Goal: Contribute content: Add original content to the website for others to see

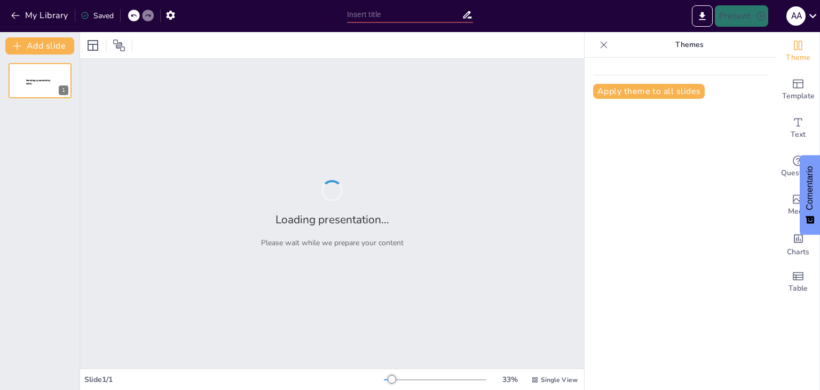
type input "Fundamentos del Diagrama Entidad-Relación y su Aplicación en la Normalización d…"
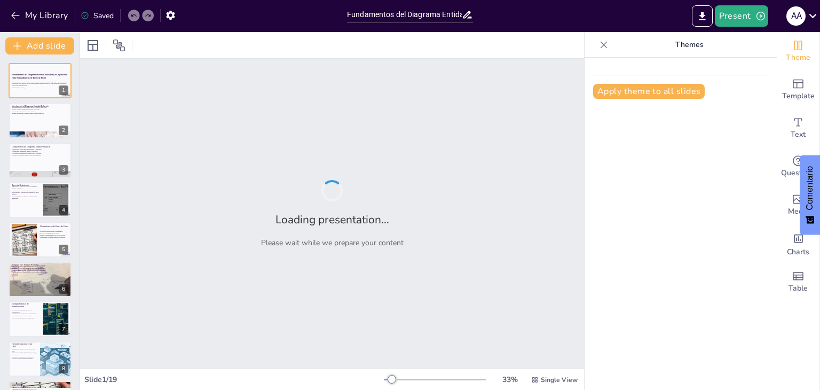
checkbox input "true"
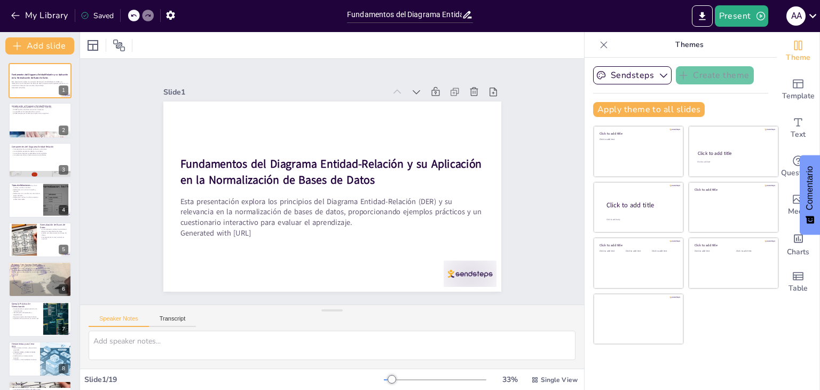
checkbox input "true"
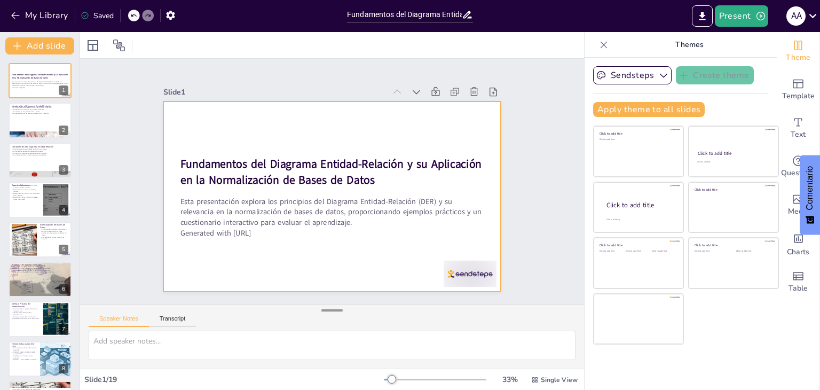
checkbox input "true"
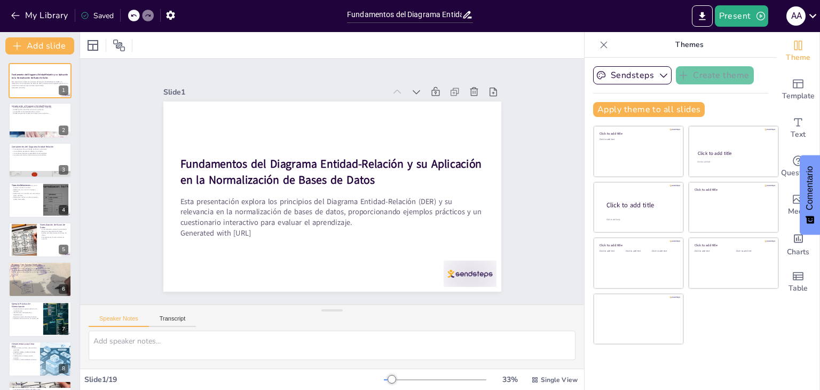
checkbox input "true"
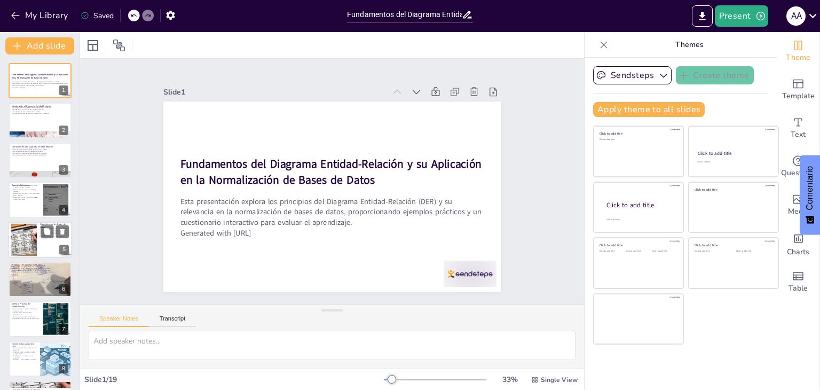
checkbox input "true"
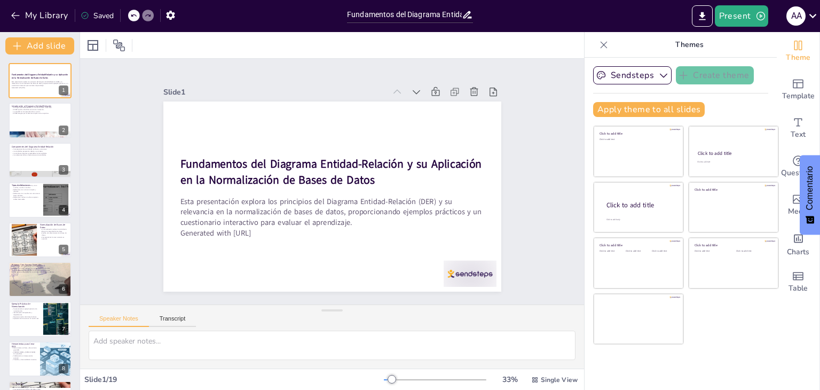
checkbox input "true"
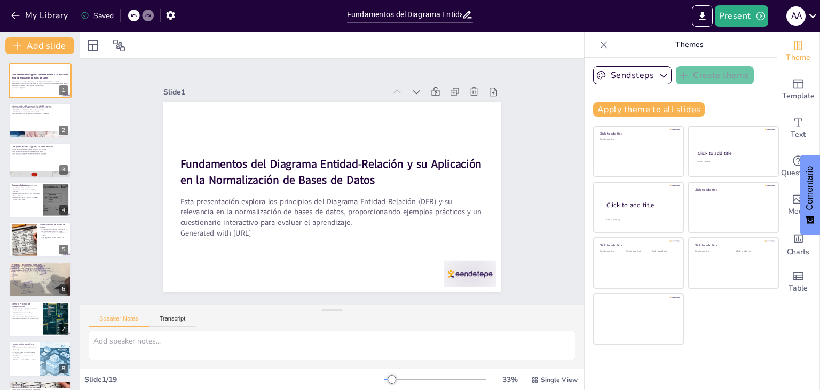
checkbox input "true"
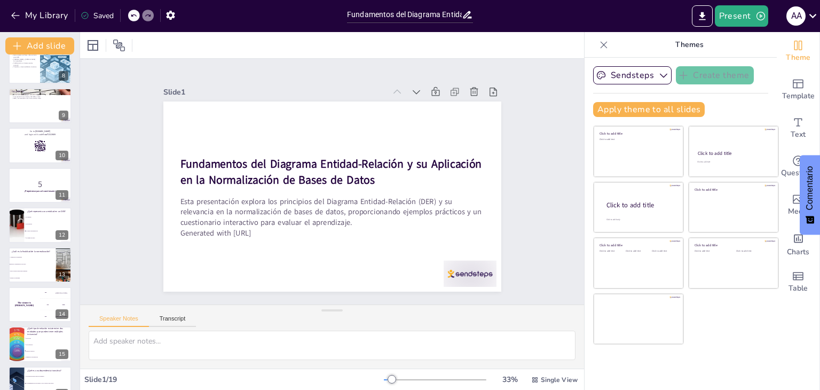
scroll to position [432, 0]
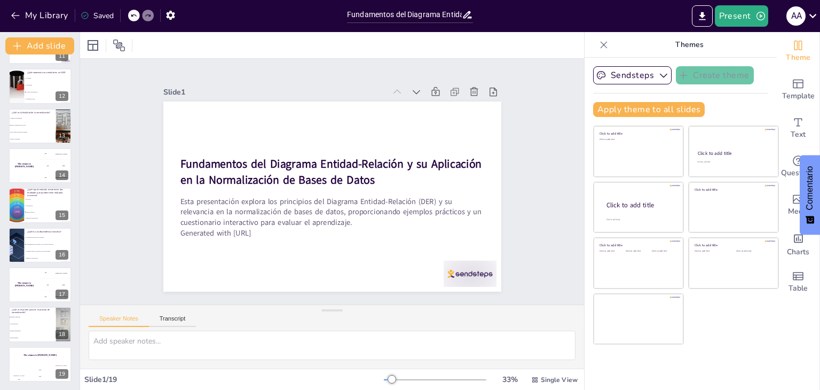
checkbox input "true"
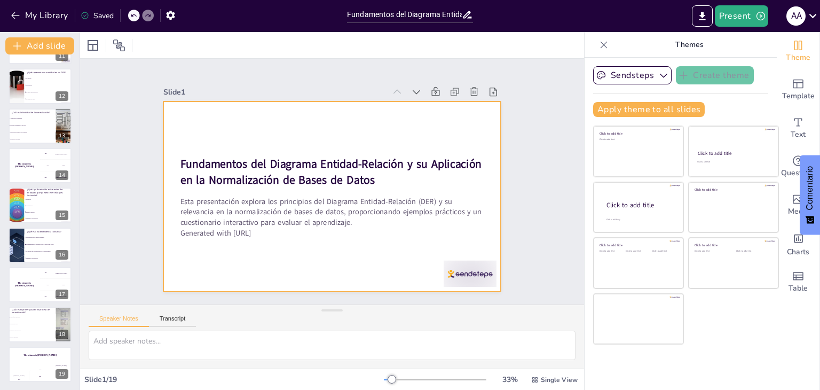
checkbox input "true"
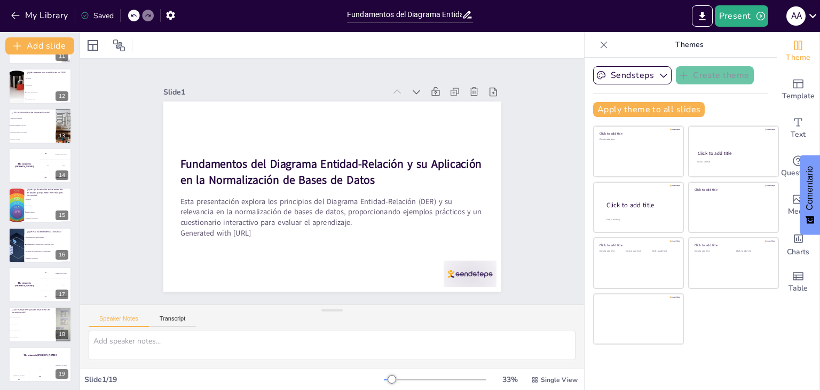
checkbox input "true"
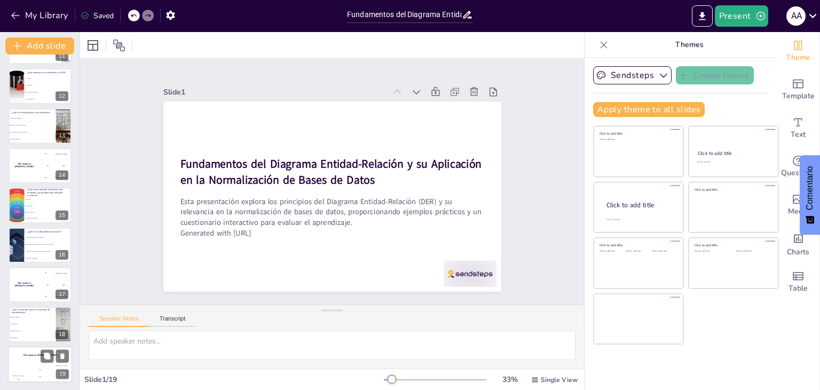
checkbox input "true"
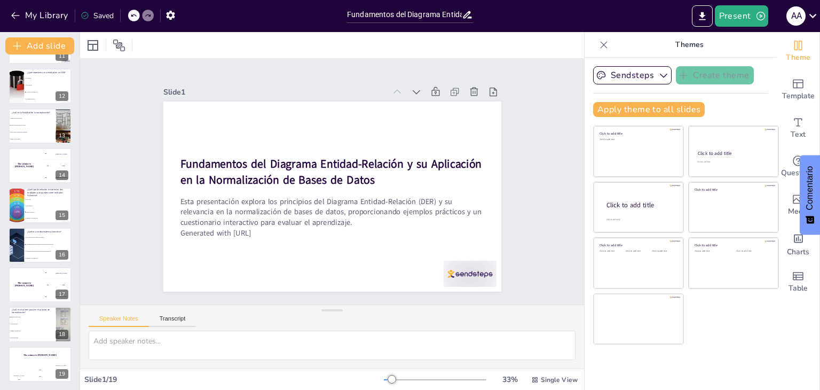
checkbox input "true"
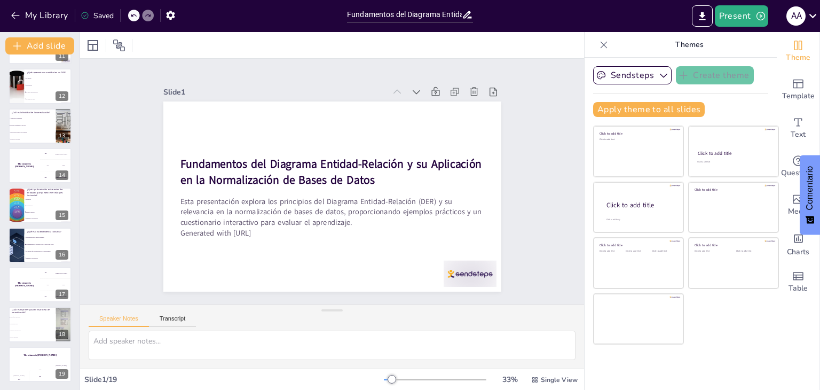
checkbox input "true"
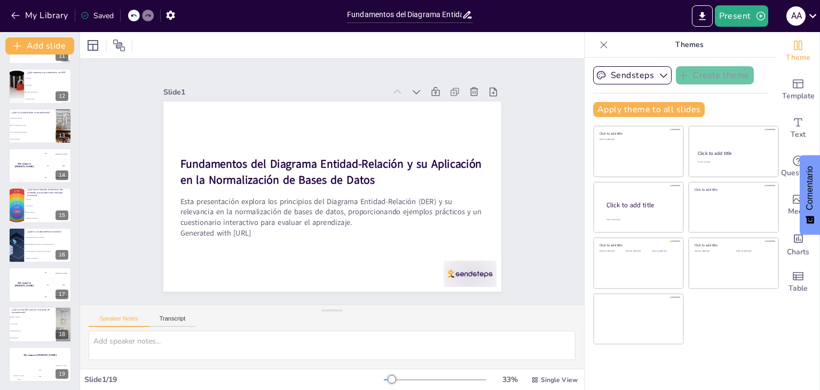
checkbox input "true"
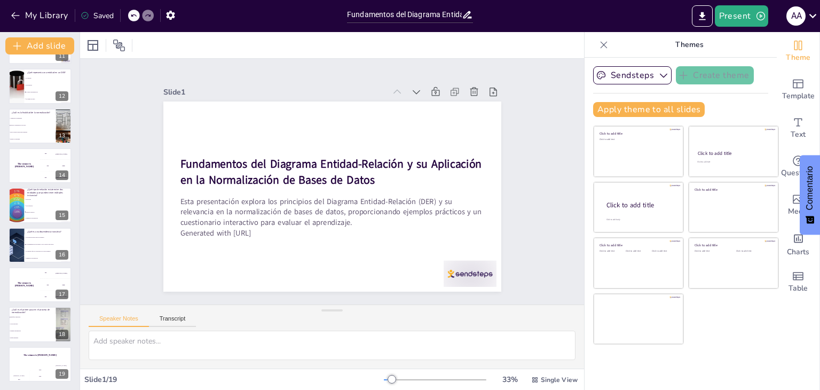
checkbox input "true"
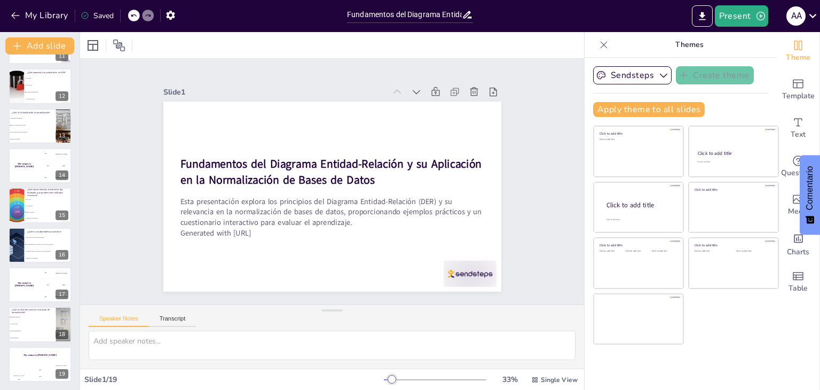
checkbox input "true"
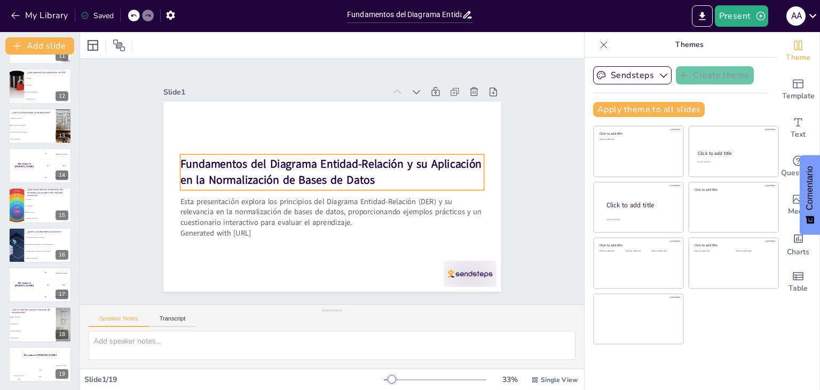
checkbox input "true"
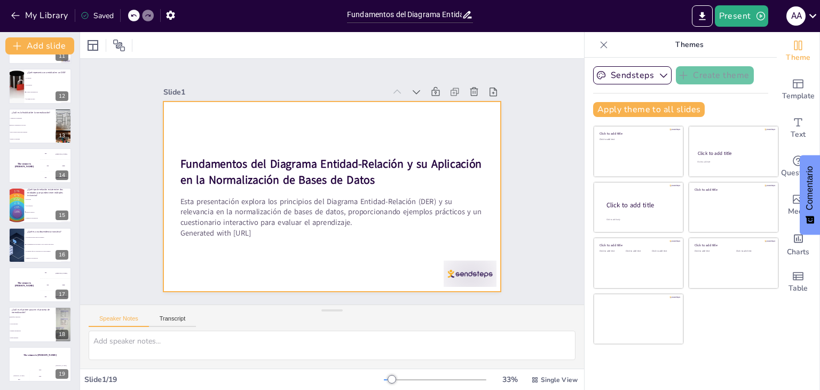
checkbox input "true"
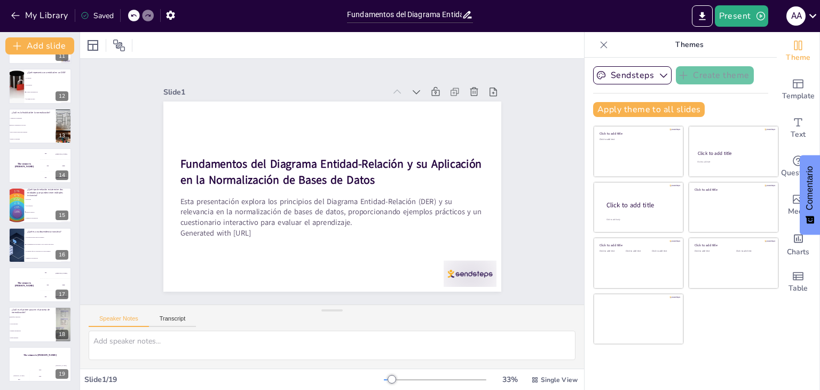
checkbox input "true"
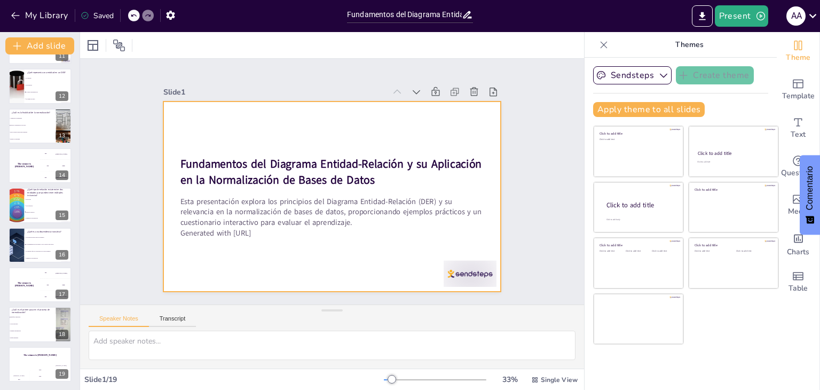
checkbox input "true"
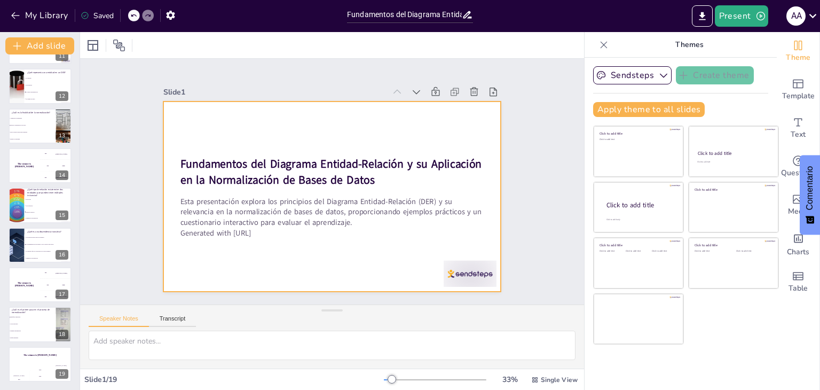
checkbox input "true"
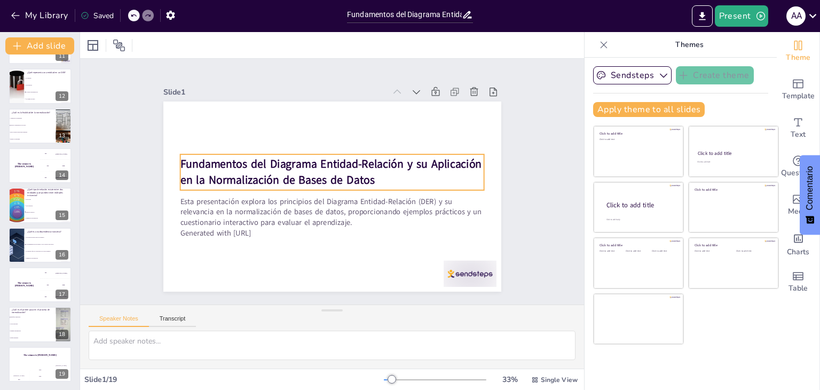
checkbox input "true"
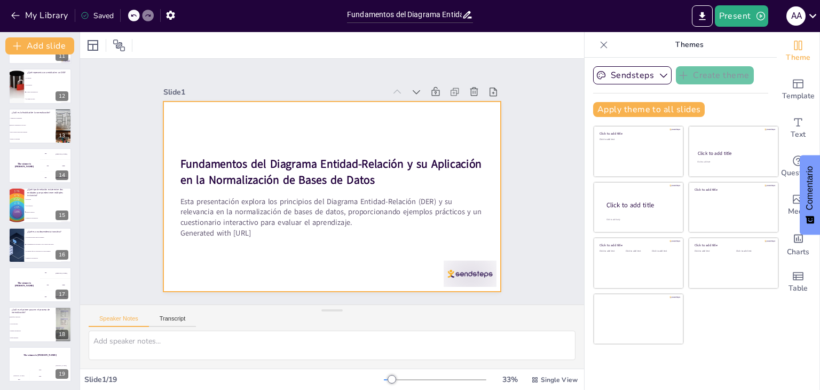
checkbox input "true"
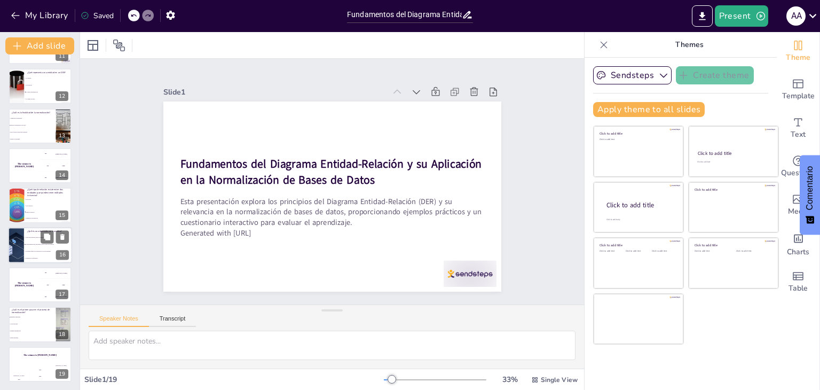
checkbox input "true"
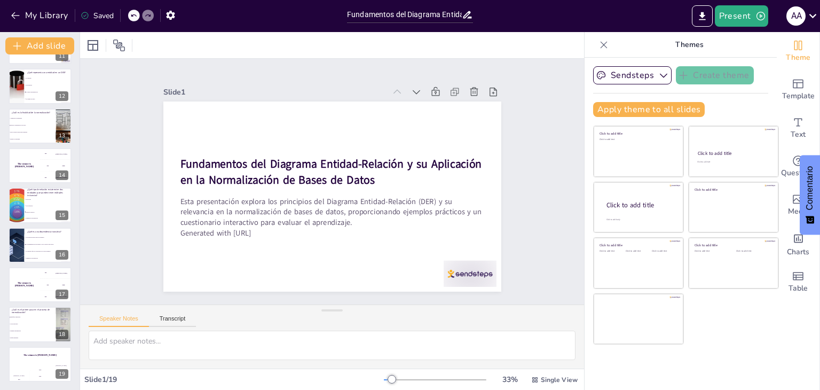
checkbox input "true"
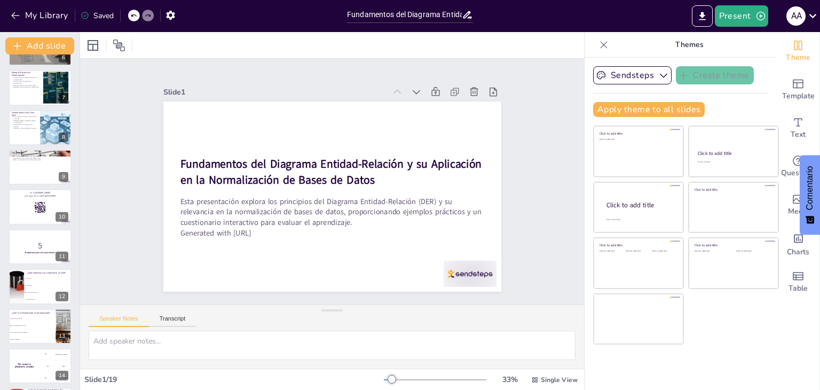
scroll to position [238, 0]
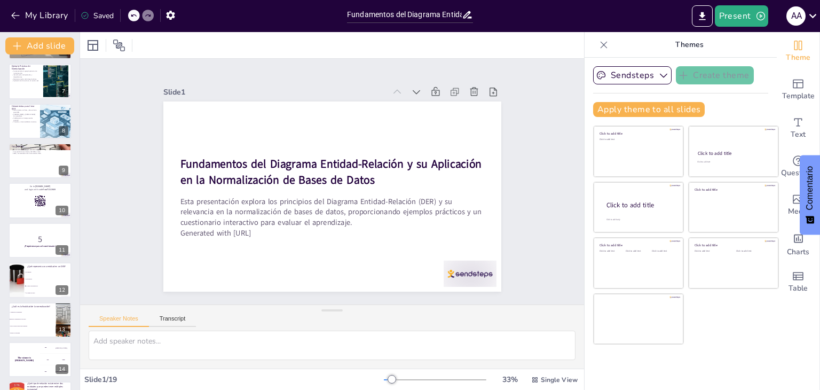
checkbox input "true"
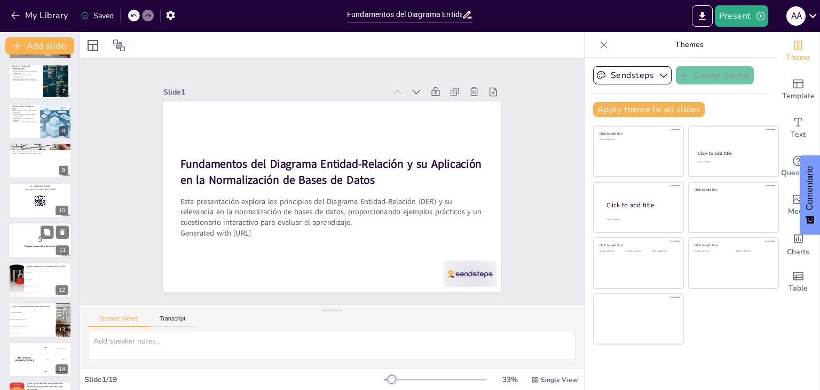
checkbox input "true"
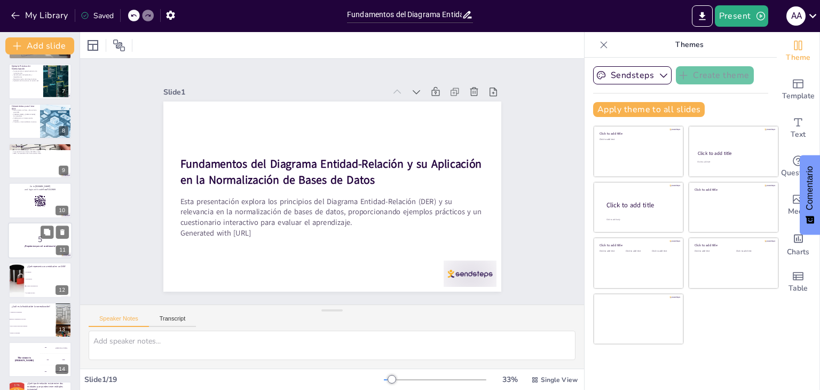
checkbox input "true"
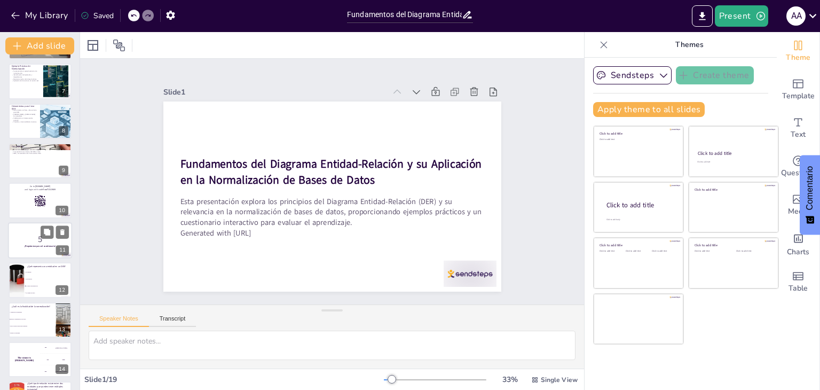
checkbox input "true"
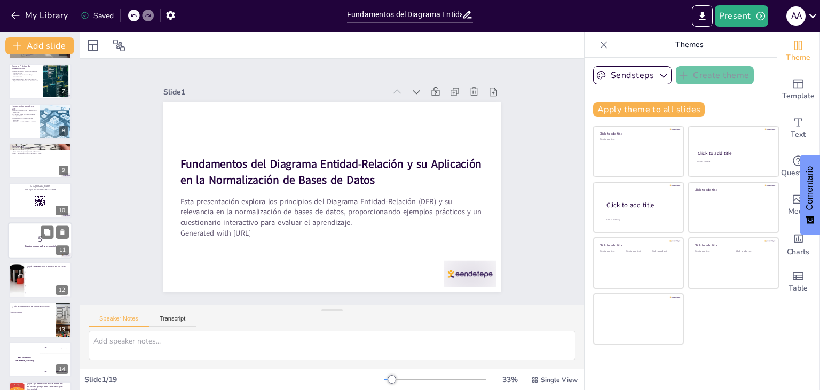
checkbox input "true"
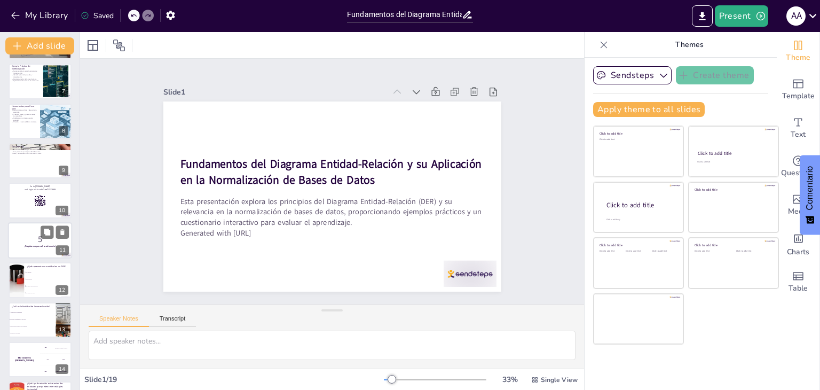
checkbox input "true"
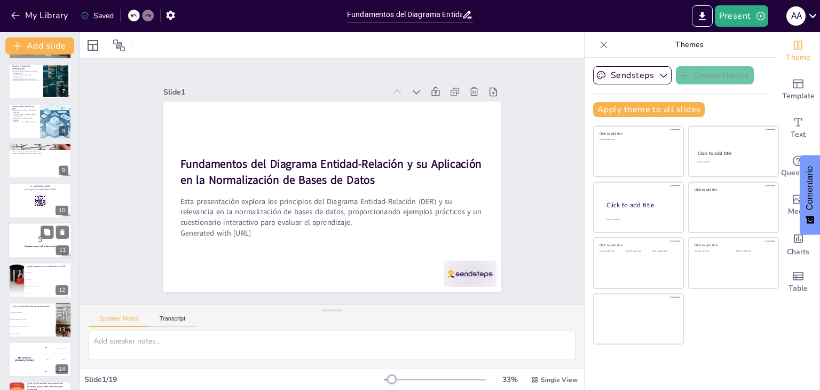
click at [36, 234] on p "5" at bounding box center [40, 239] width 58 height 12
checkbox input "true"
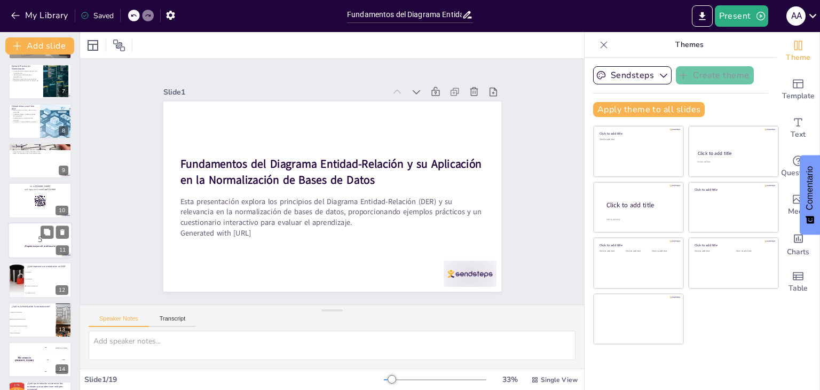
checkbox input "true"
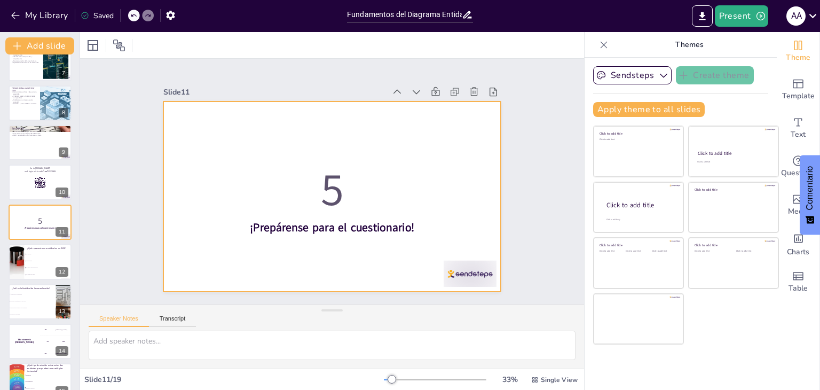
checkbox input "true"
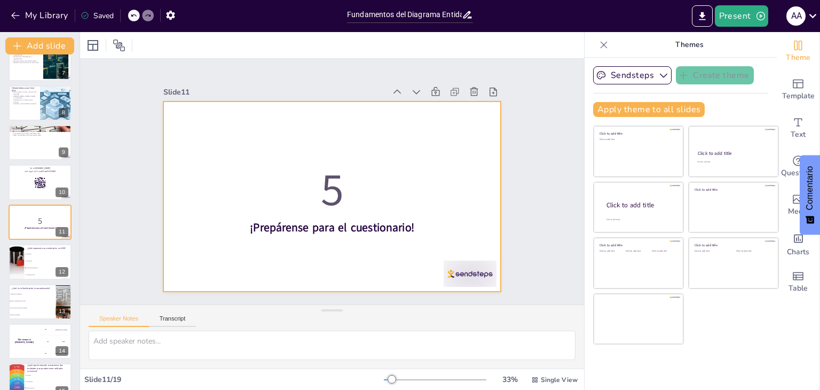
checkbox input "true"
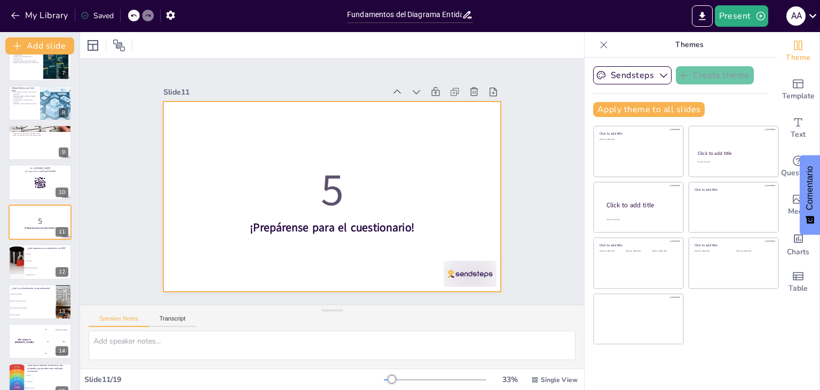
checkbox input "true"
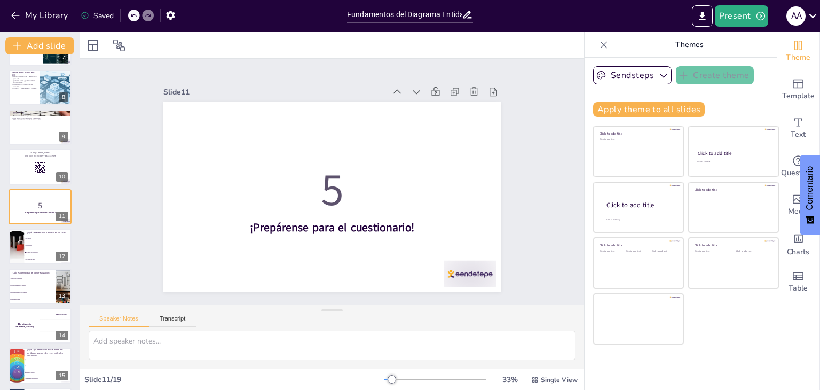
scroll to position [272, 0]
checkbox input "true"
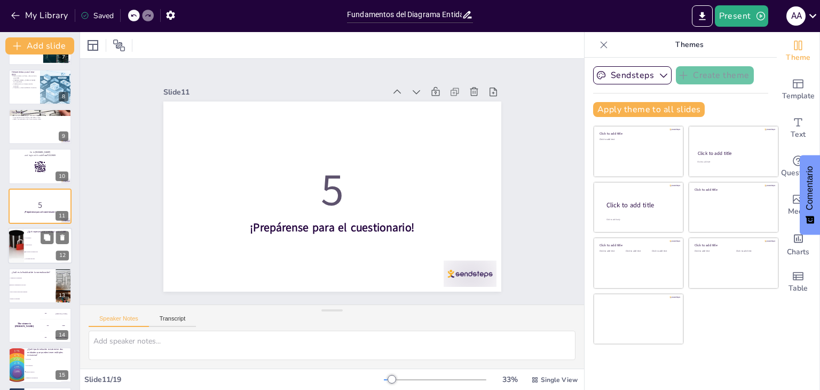
checkbox input "true"
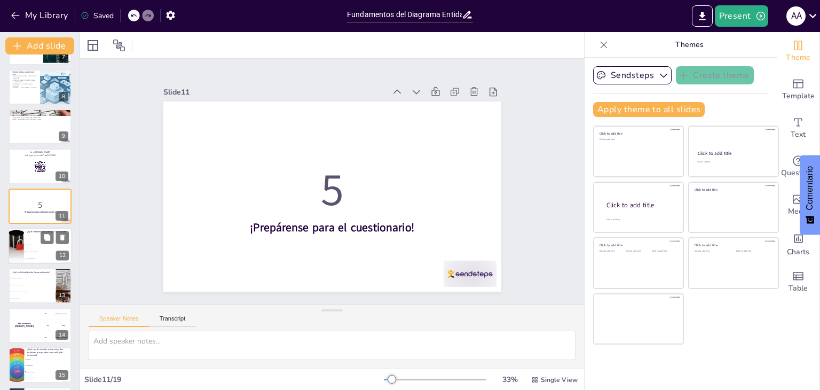
checkbox input "true"
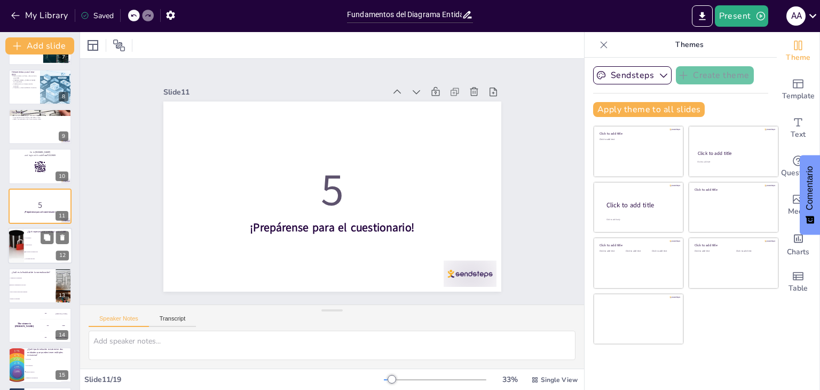
checkbox input "true"
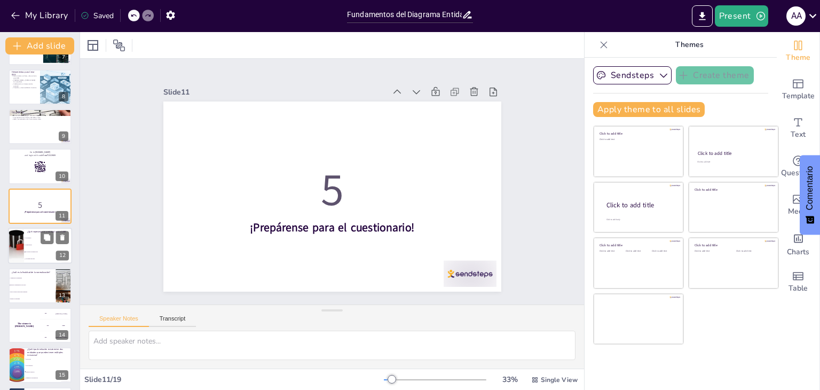
checkbox input "true"
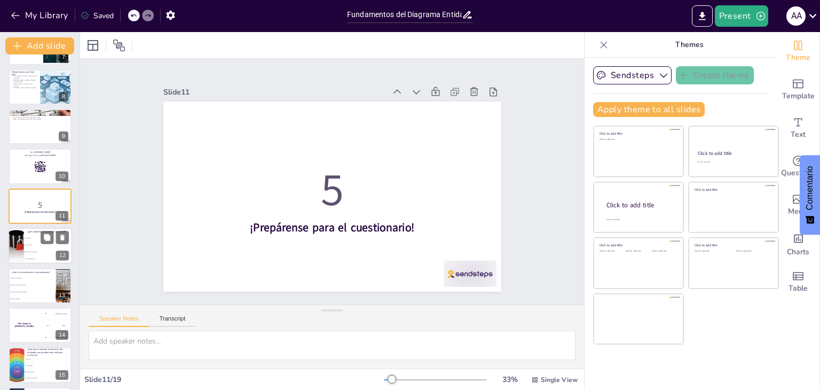
click at [23, 236] on div at bounding box center [16, 246] width 72 height 36
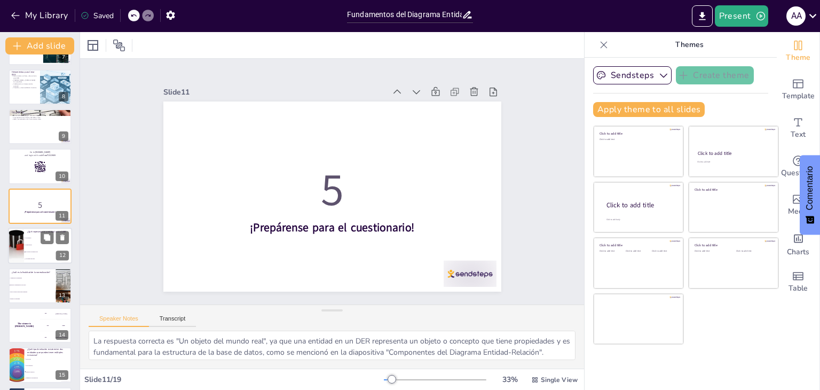
scroll to position [295, 0]
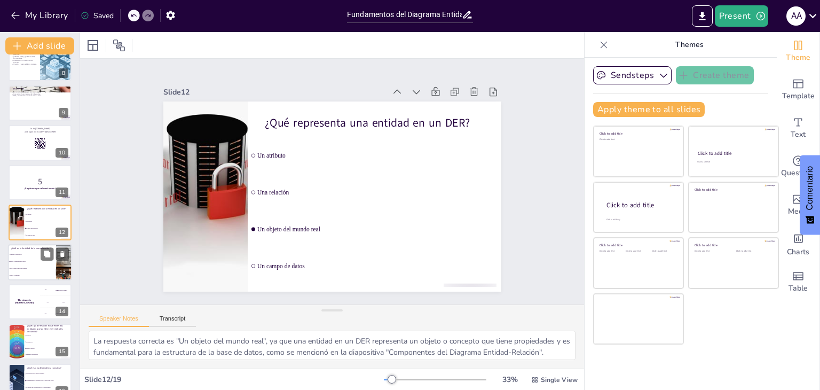
click at [25, 272] on li "Reducir la seguridad" at bounding box center [32, 275] width 48 height 7
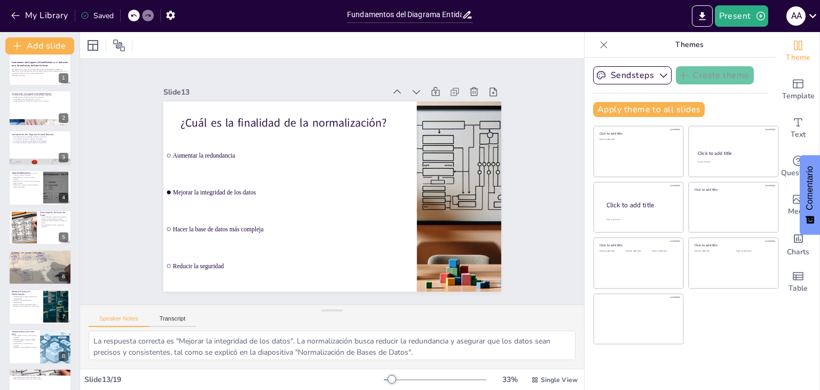
scroll to position [0, 0]
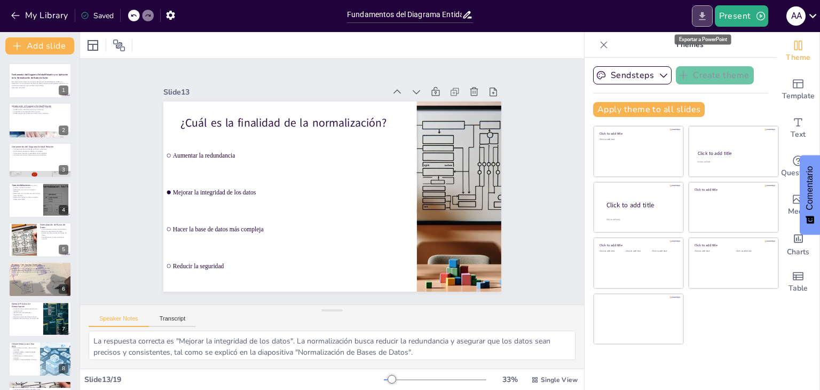
click at [700, 22] on button "Export to PowerPoint" at bounding box center [702, 15] width 21 height 21
click at [700, 22] on div "My Library Saved Fundamentos del Diagrama Entidad-Relación y su Aplicación en l…" at bounding box center [410, 195] width 820 height 390
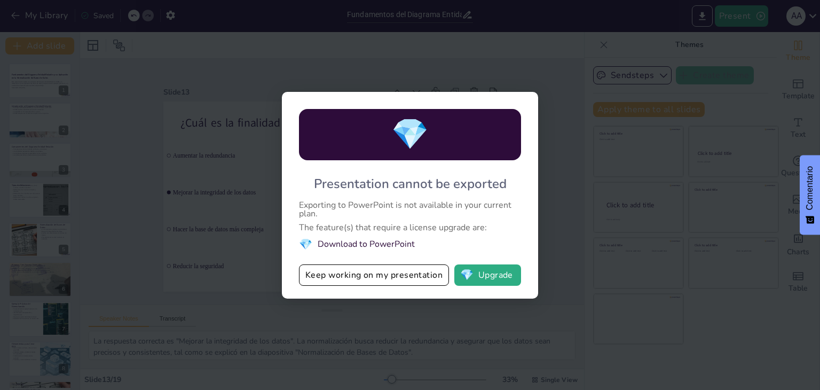
click at [469, 324] on div "💎 Presentation cannot be exported Exporting to PowerPoint is not available in y…" at bounding box center [410, 195] width 820 height 390
click at [214, 192] on div "💎 Presentation cannot be exported Exporting to PowerPoint is not available in y…" at bounding box center [410, 195] width 820 height 390
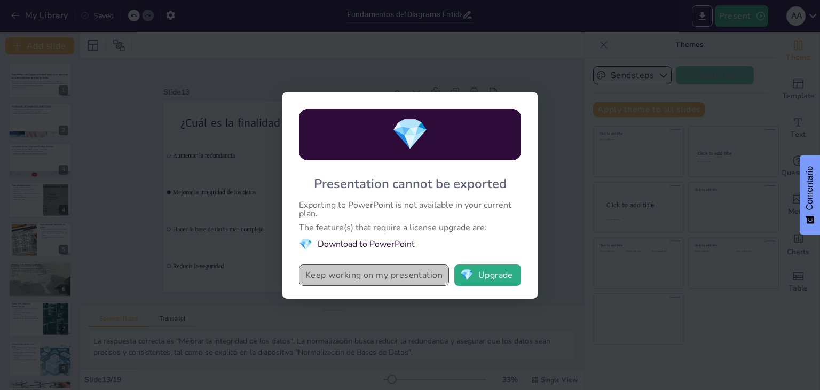
click at [391, 278] on button "Keep working on my presentation" at bounding box center [374, 274] width 150 height 21
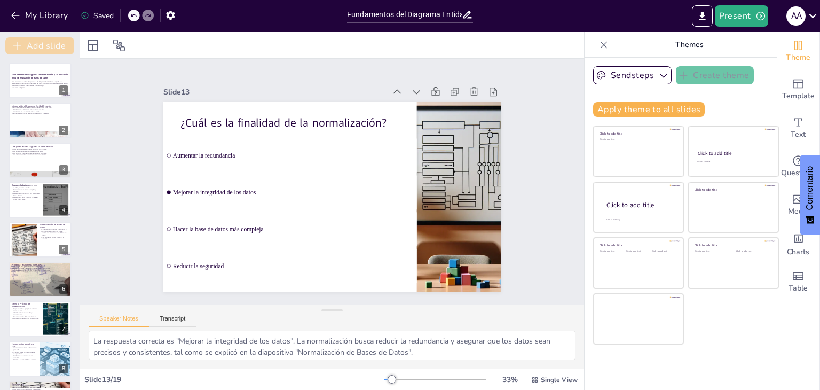
click at [57, 43] on button "Add slide" at bounding box center [39, 45] width 69 height 17
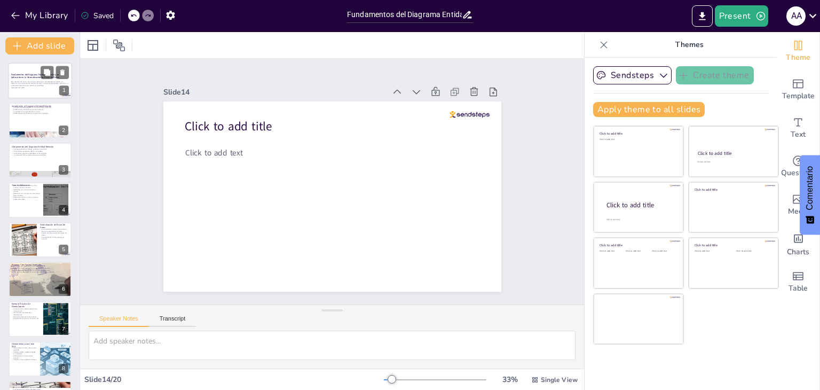
click at [32, 75] on strong "Fundamentos del Diagrama Entidad-Relación y su Aplicación en la Normalización d…" at bounding box center [35, 76] width 48 height 6
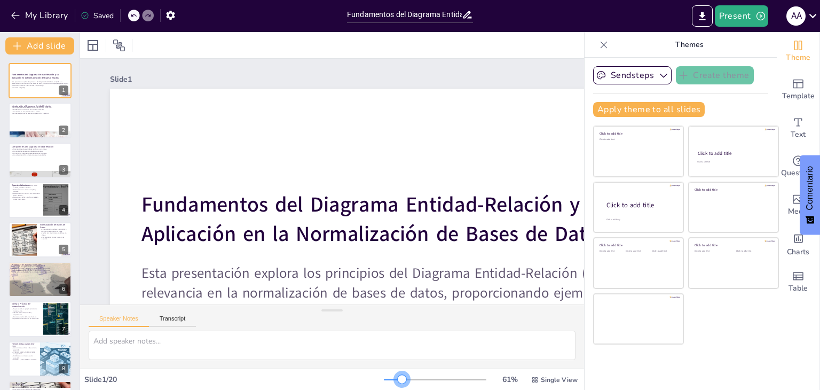
click at [395, 379] on div at bounding box center [435, 379] width 103 height 9
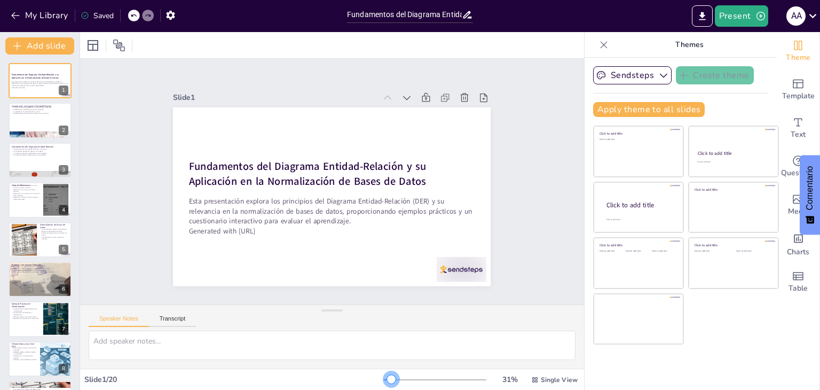
click at [385, 380] on div at bounding box center [435, 379] width 103 height 9
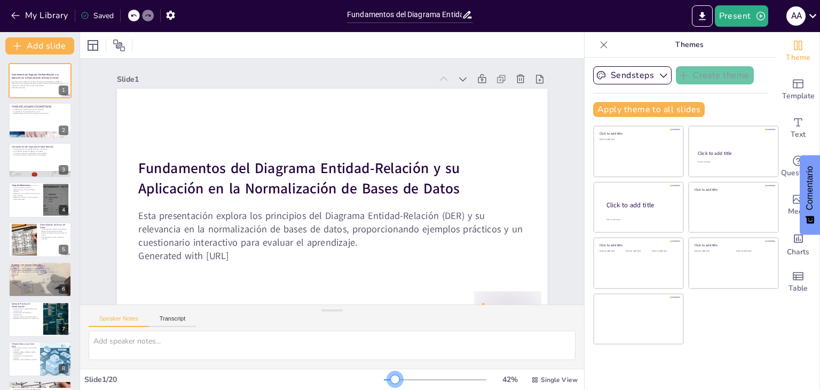
click at [391, 379] on div at bounding box center [395, 379] width 9 height 9
click at [748, 17] on button "Present" at bounding box center [741, 15] width 53 height 21
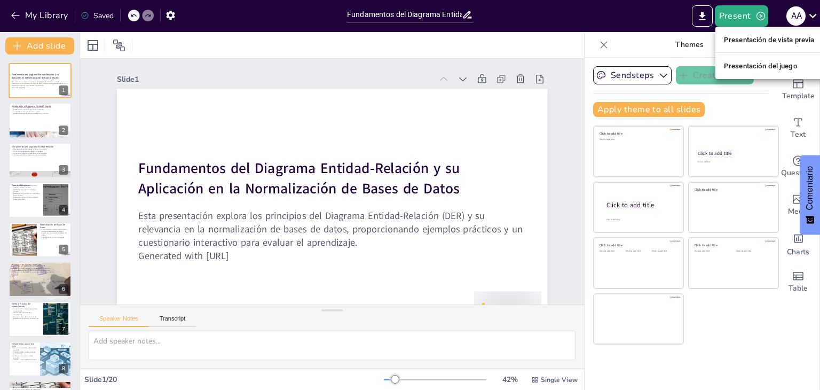
click at [29, 48] on div at bounding box center [410, 195] width 820 height 390
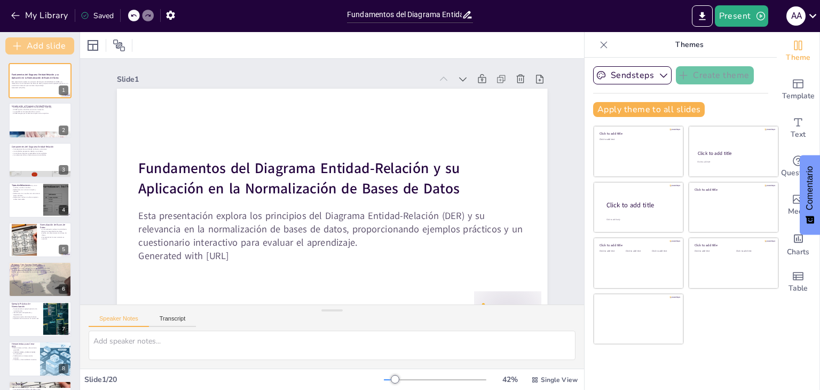
click at [29, 48] on button "Add slide" at bounding box center [39, 45] width 69 height 17
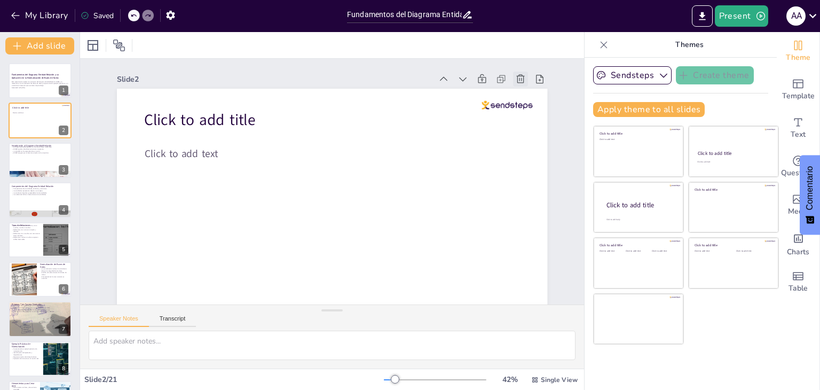
click at [495, 323] on icon at bounding box center [487, 329] width 13 height 13
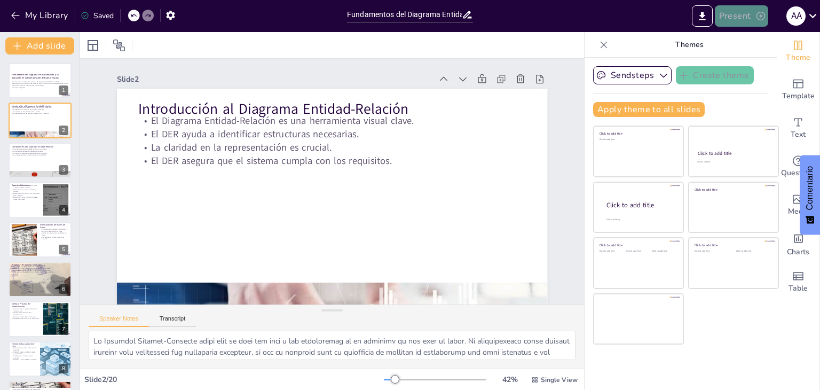
click at [728, 13] on button "Present" at bounding box center [741, 15] width 53 height 21
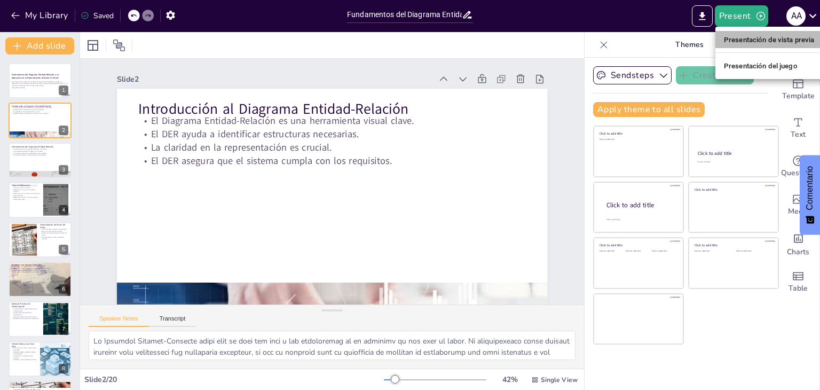
click at [749, 37] on font "Presentación de vista previa" at bounding box center [769, 40] width 91 height 8
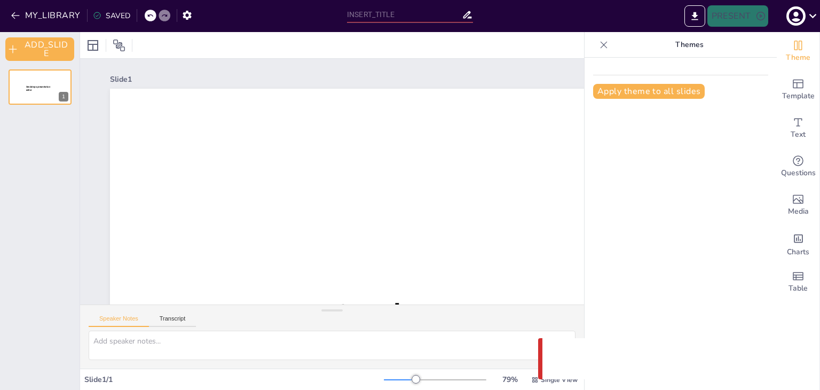
type input "Fundamentos del Diagrama Entidad-Relación y su Aplicación en la Normalización d…"
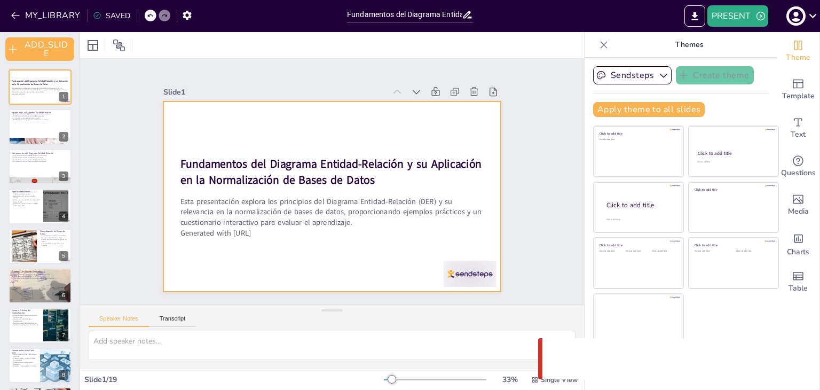
checkbox input "true"
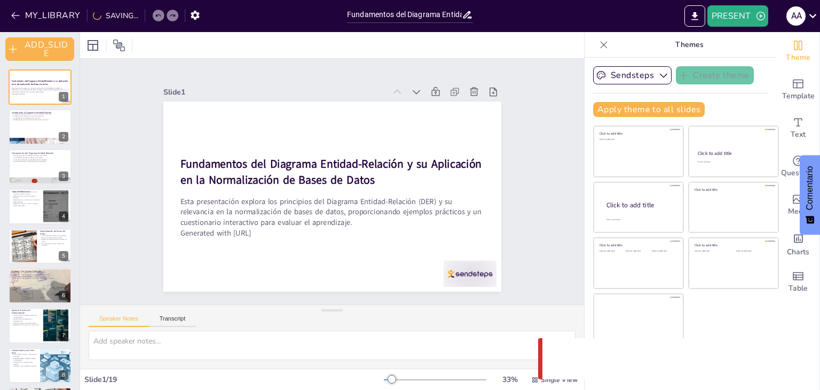
checkbox input "true"
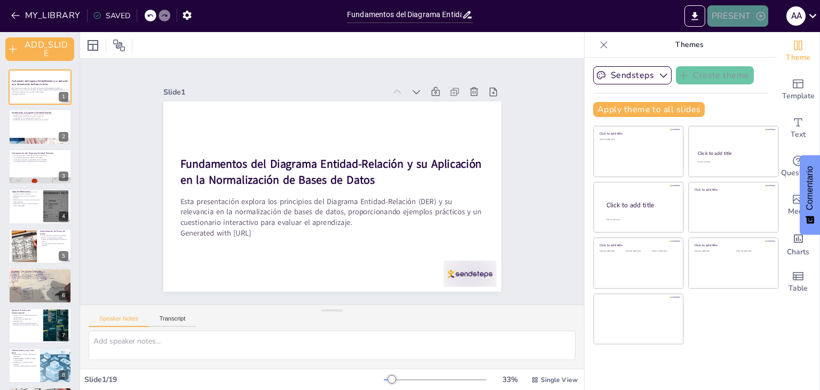
click at [746, 17] on button "PRESENT" at bounding box center [738, 15] width 61 height 21
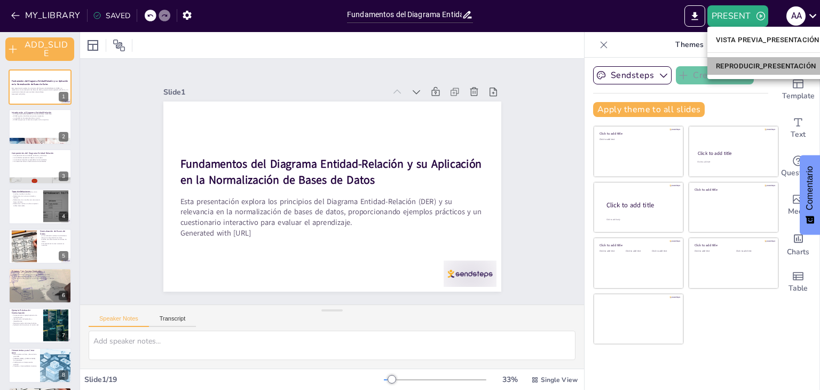
click at [744, 70] on font "REPRODUCIR_PRESENTACIÓN" at bounding box center [766, 66] width 100 height 8
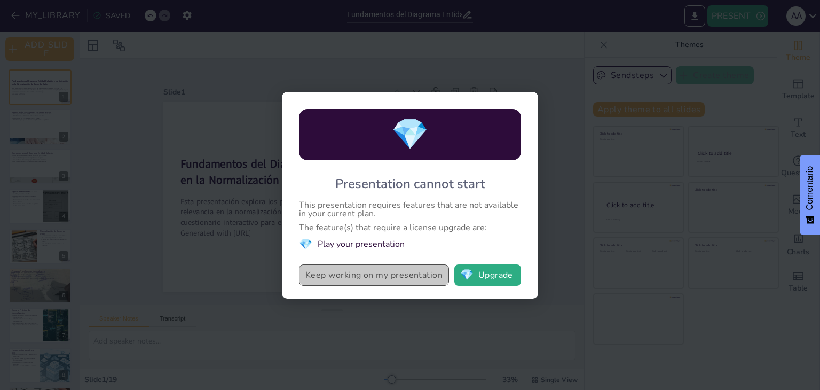
click at [397, 277] on button "Keep working on my presentation" at bounding box center [374, 274] width 150 height 21
checkbox input "true"
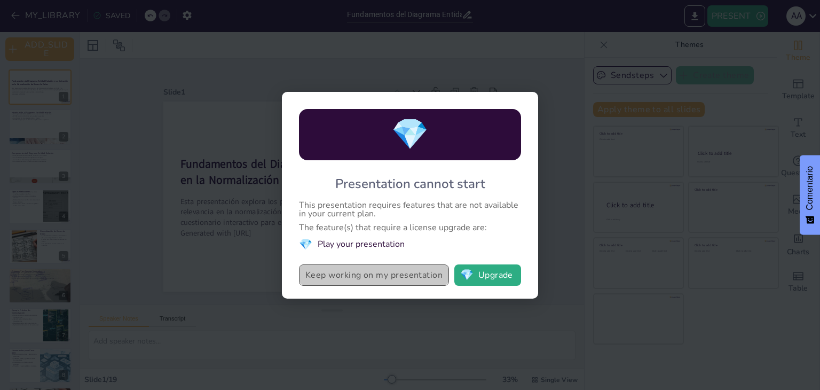
checkbox input "true"
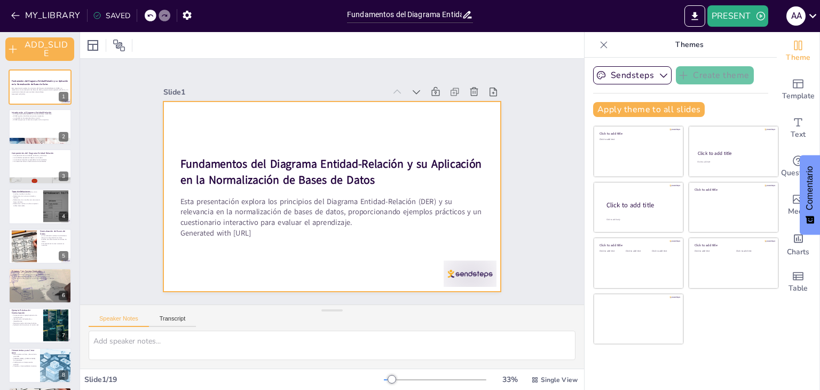
checkbox input "true"
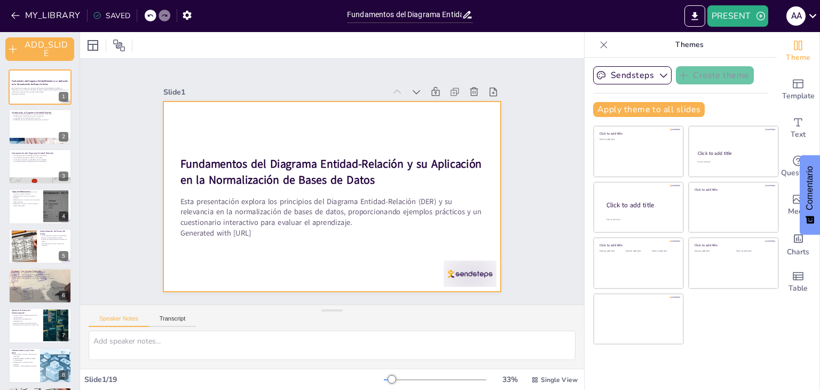
checkbox input "true"
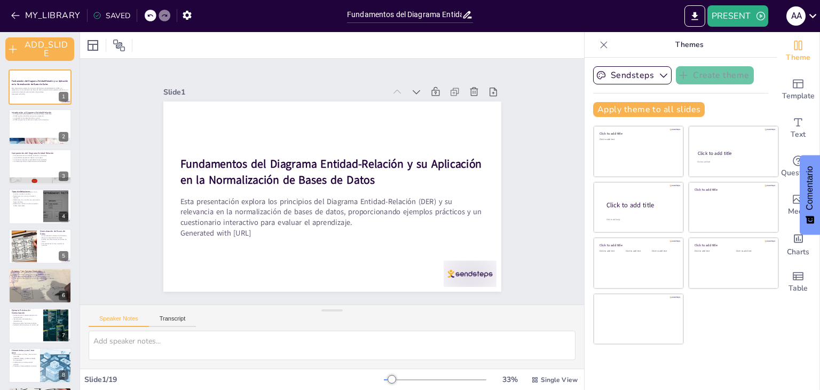
checkbox input "true"
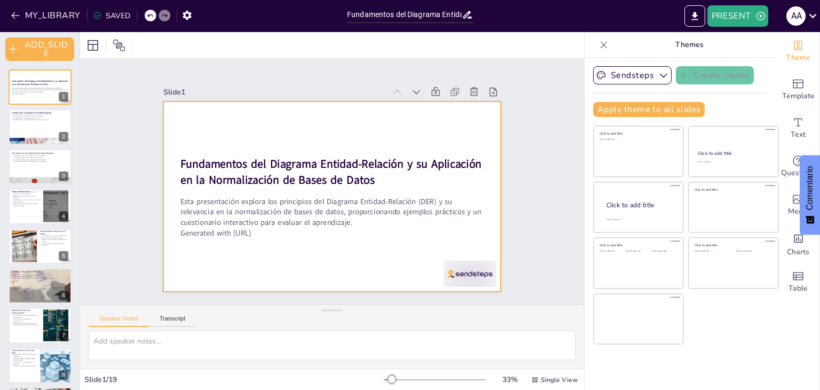
checkbox input "true"
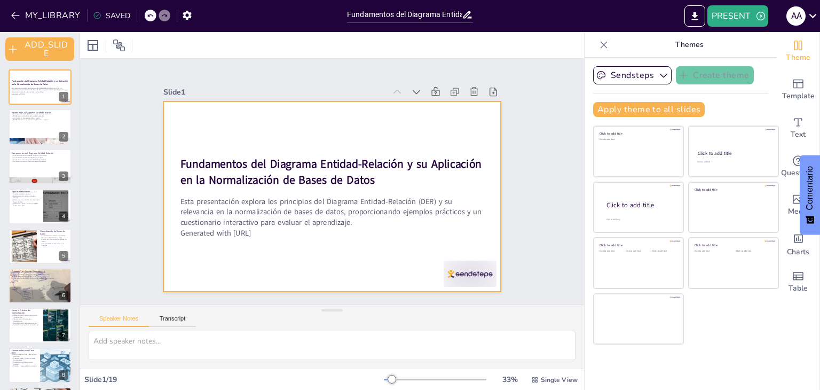
checkbox input "true"
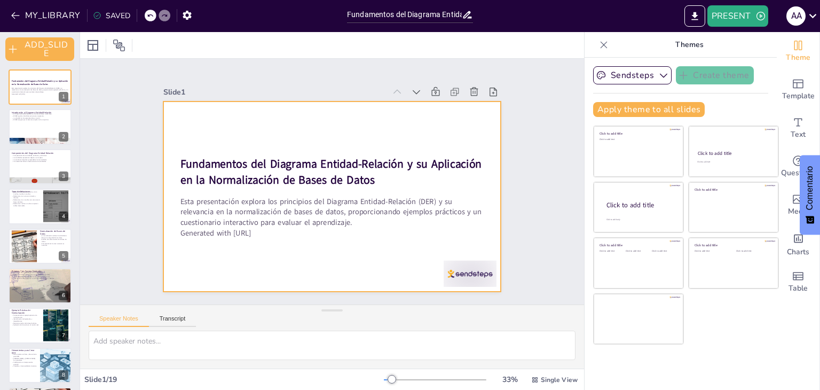
checkbox input "true"
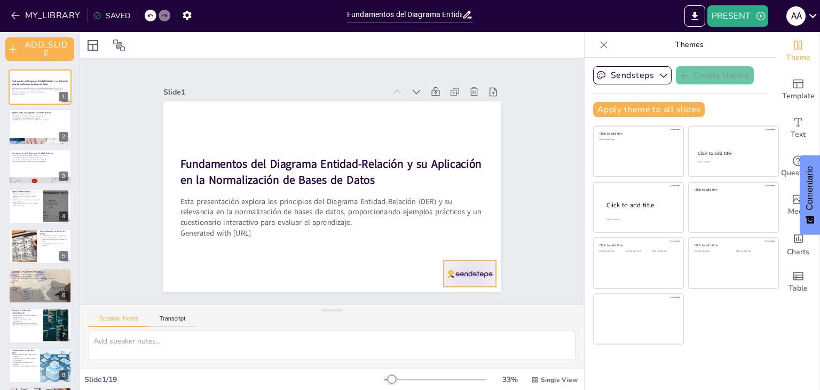
checkbox input "true"
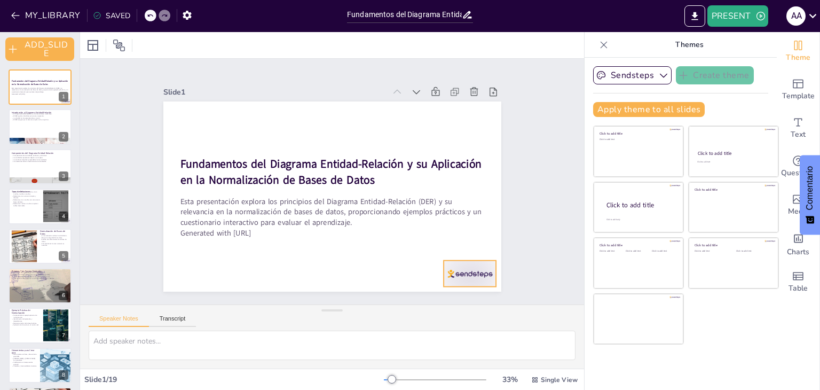
checkbox input "true"
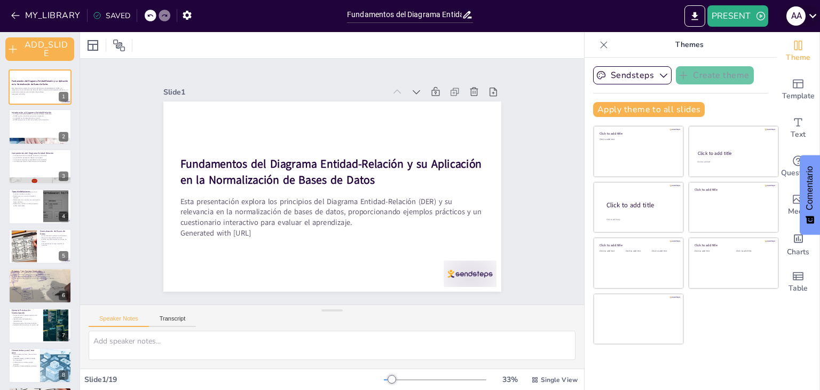
click at [814, 19] on icon at bounding box center [813, 16] width 14 height 14
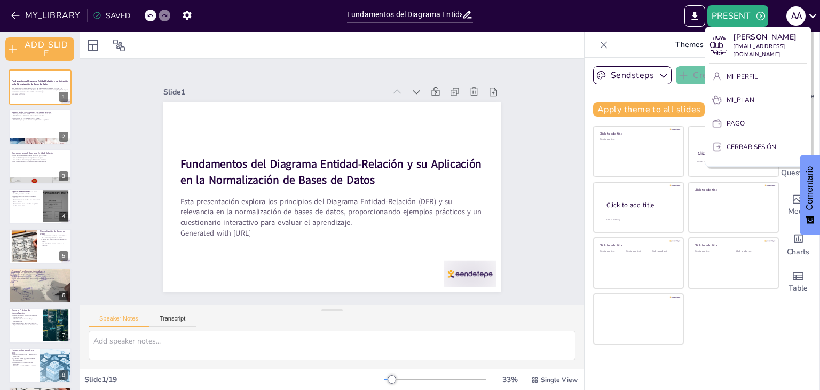
click at [656, 19] on div at bounding box center [410, 195] width 820 height 390
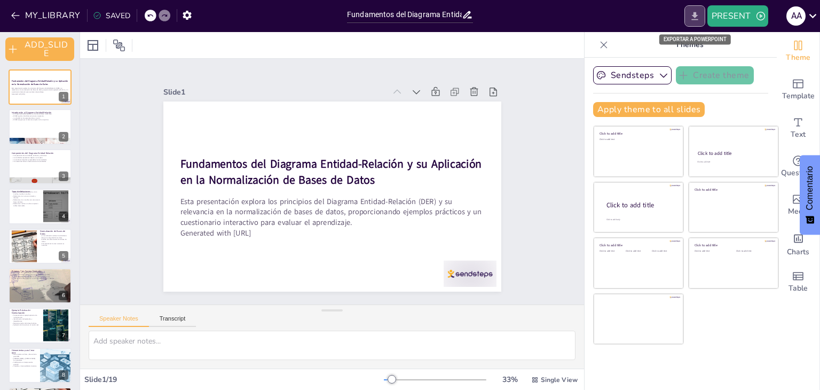
click at [697, 18] on icon "EXPORT_TO_POWERPOINT" at bounding box center [694, 16] width 11 height 11
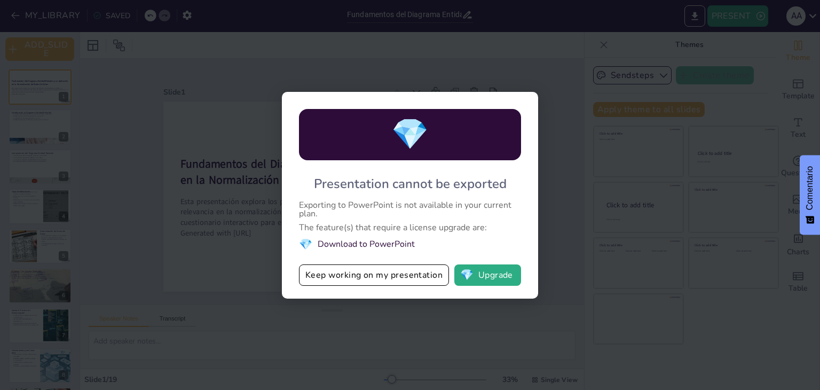
click at [461, 374] on div "💎 Presentation cannot be exported Exporting to PowerPoint is not available in y…" at bounding box center [410, 195] width 820 height 390
click at [405, 276] on button "Keep working on my presentation" at bounding box center [374, 274] width 150 height 21
checkbox input "true"
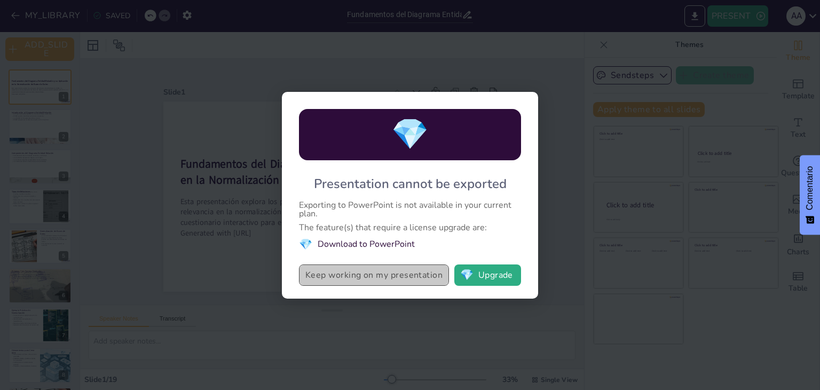
checkbox input "true"
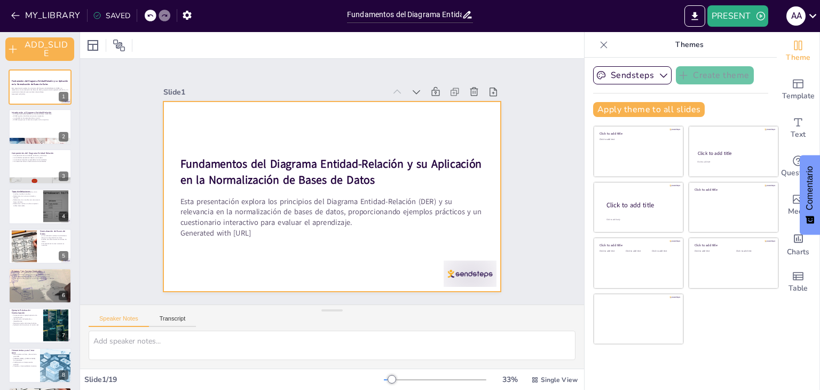
checkbox input "true"
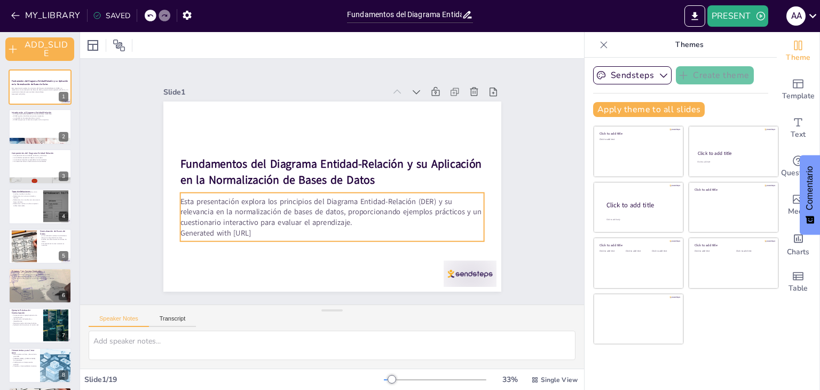
checkbox input "true"
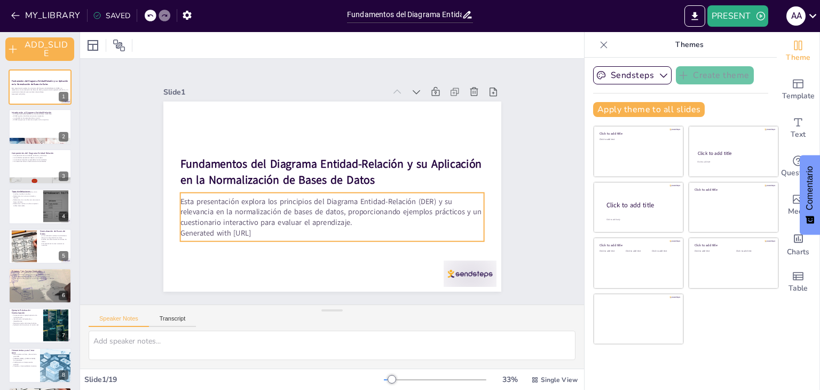
checkbox input "true"
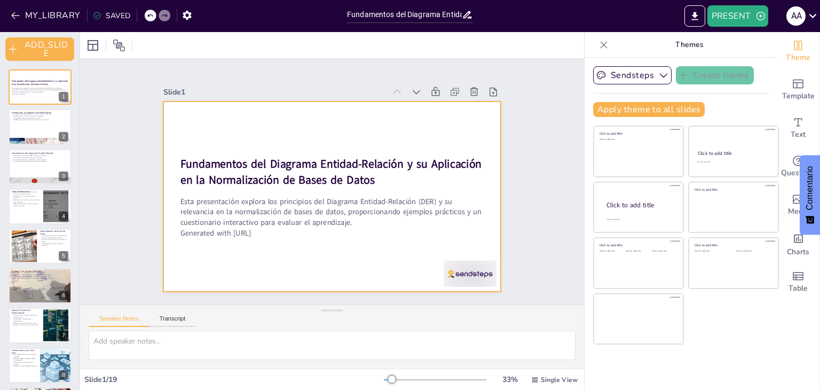
checkbox input "true"
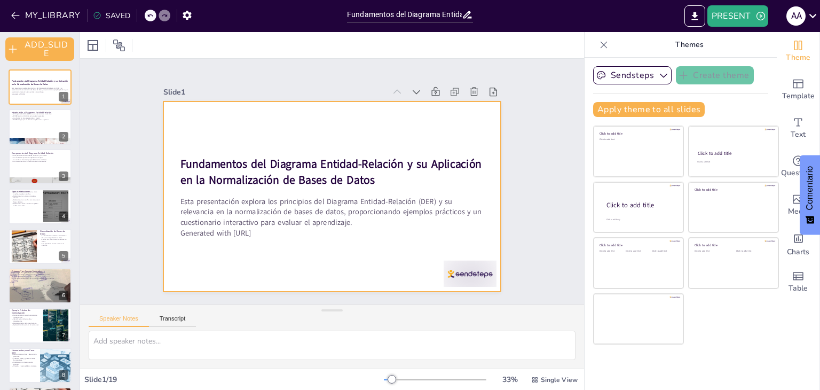
checkbox input "true"
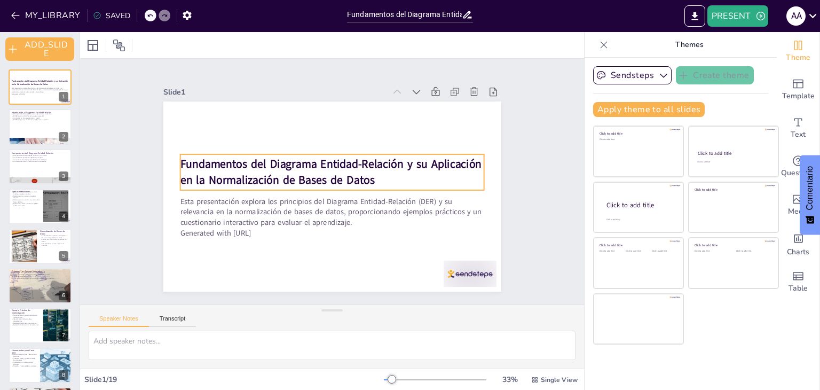
checkbox input "true"
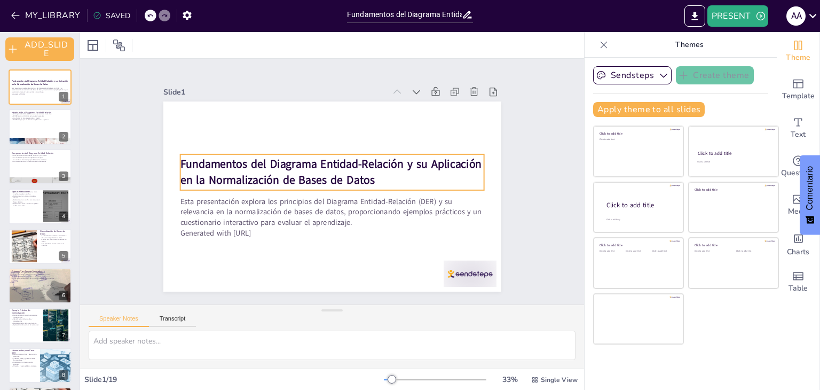
checkbox input "true"
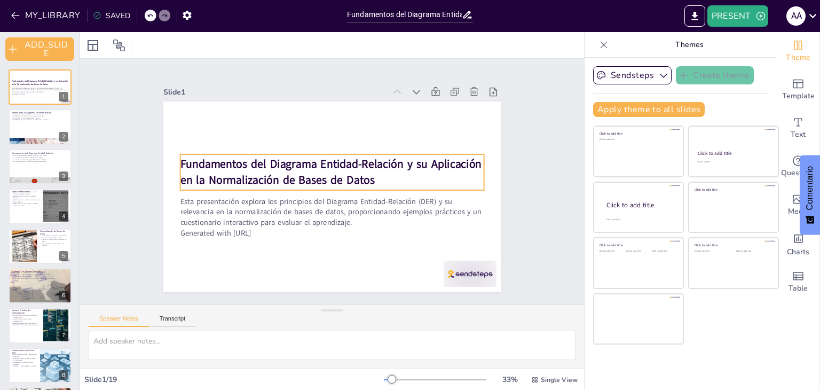
checkbox input "true"
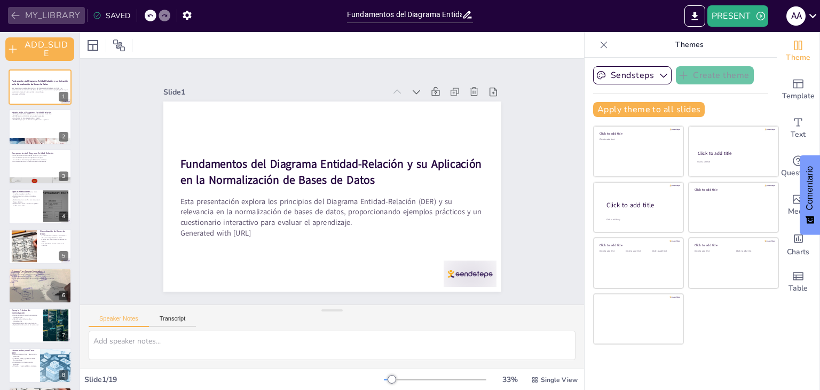
click at [59, 7] on button "MY_LIBRARY" at bounding box center [46, 15] width 77 height 17
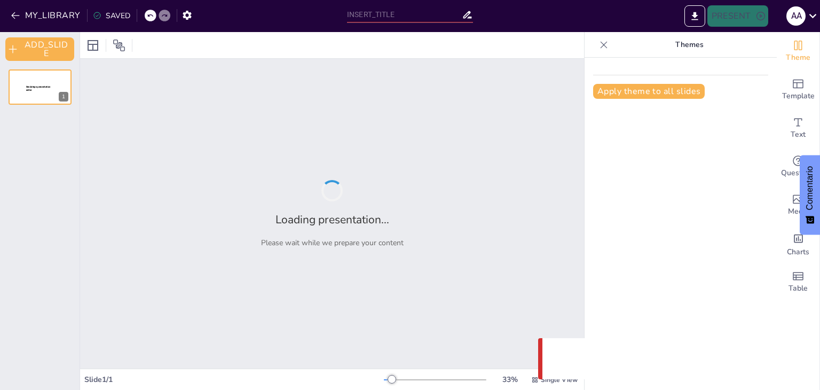
type input "Fundamentos del Diagrama Entidad-Relación y su Aplicación en la Normalización d…"
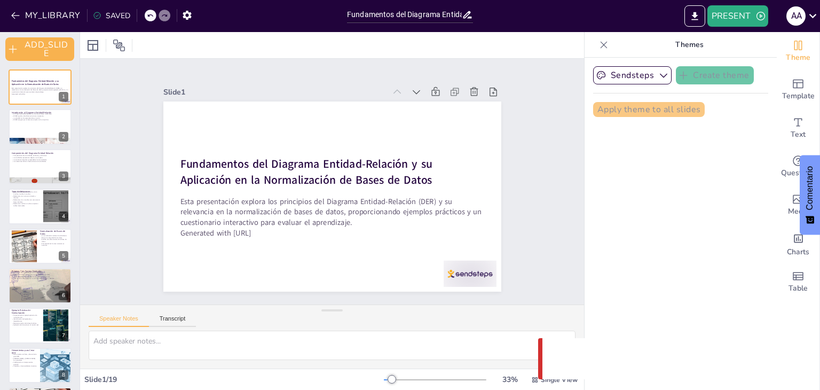
checkbox input "true"
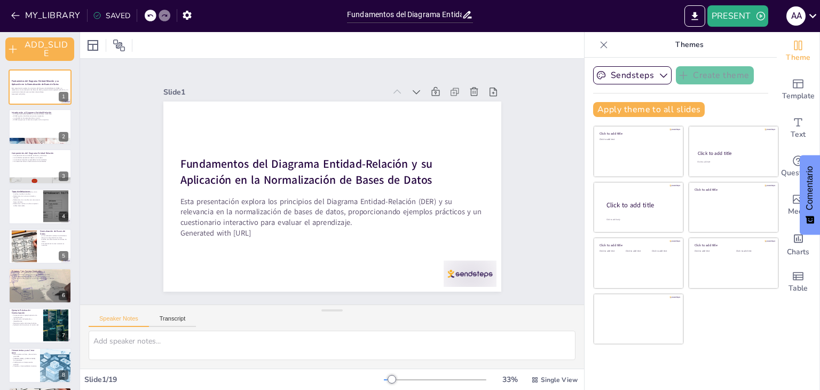
checkbox input "true"
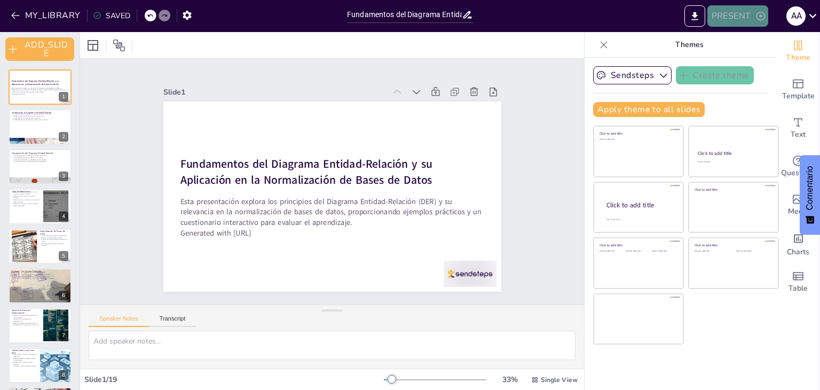
click at [738, 16] on button "PRESENT" at bounding box center [738, 15] width 61 height 21
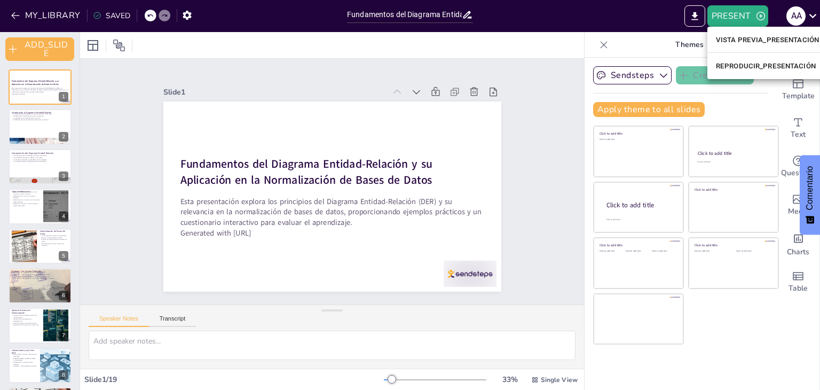
click at [818, 17] on div at bounding box center [410, 195] width 820 height 390
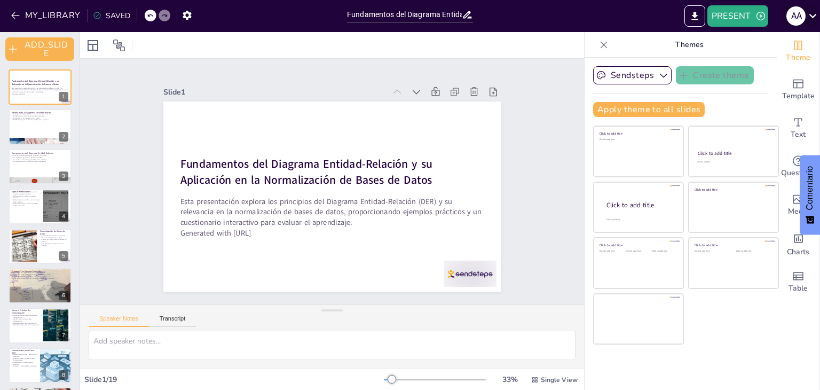
click at [813, 12] on icon at bounding box center [813, 16] width 14 height 14
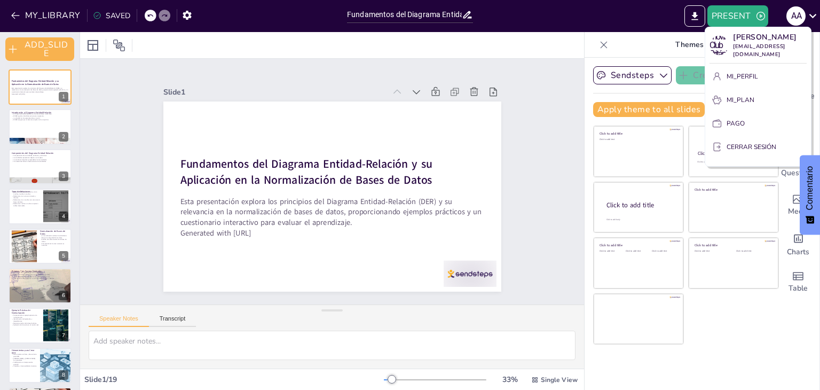
click at [681, 28] on div at bounding box center [410, 195] width 820 height 390
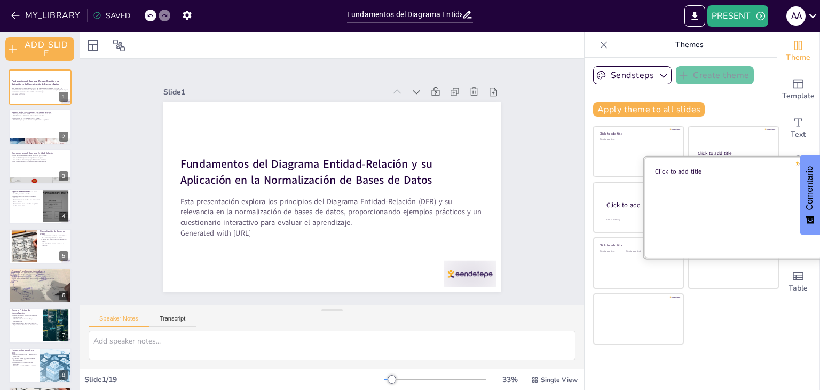
drag, startPoint x: 681, startPoint y: 28, endPoint x: 684, endPoint y: 187, distance: 159.2
click at [684, 187] on div "MY_LIBRARY SAVED Fundamentos del Diagrama Entidad-Relación y su Aplicación en l…" at bounding box center [410, 195] width 820 height 390
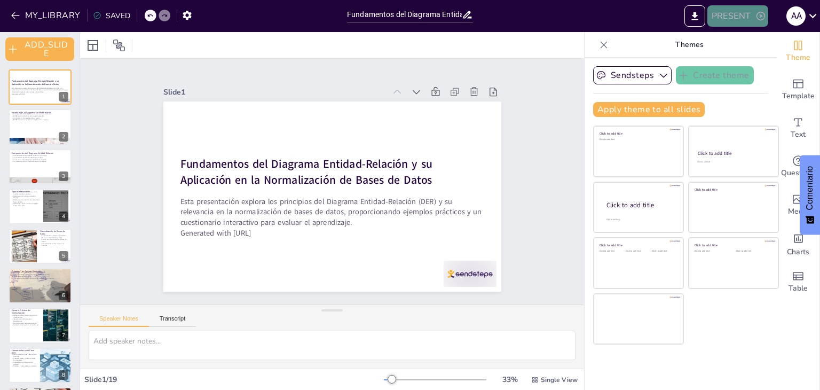
click at [746, 11] on button "PRESENT" at bounding box center [738, 15] width 61 height 21
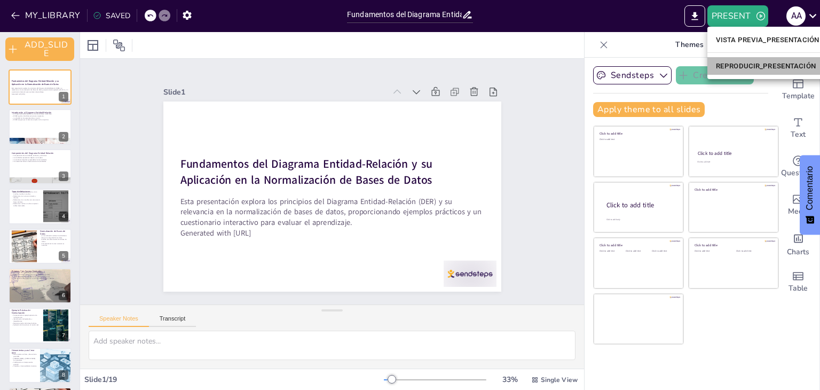
click at [742, 67] on font "REPRODUCIR_PRESENTACIÓN" at bounding box center [766, 66] width 100 height 8
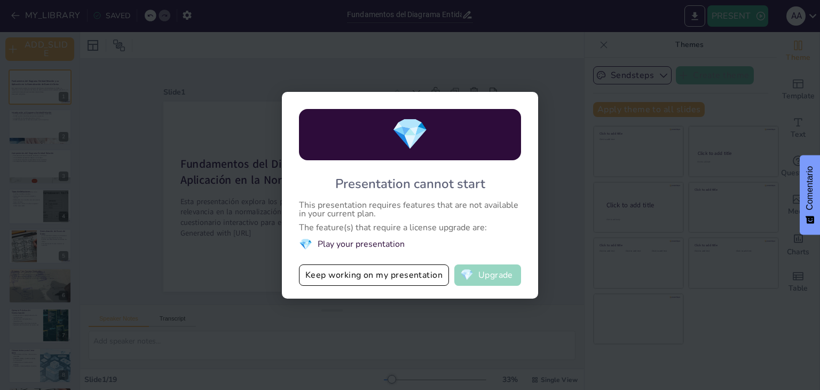
click at [489, 273] on button "💎 Upgrade" at bounding box center [487, 274] width 67 height 21
checkbox input "true"
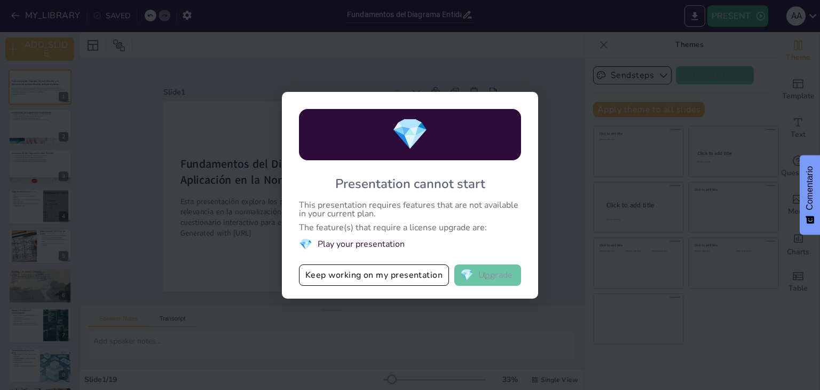
checkbox input "true"
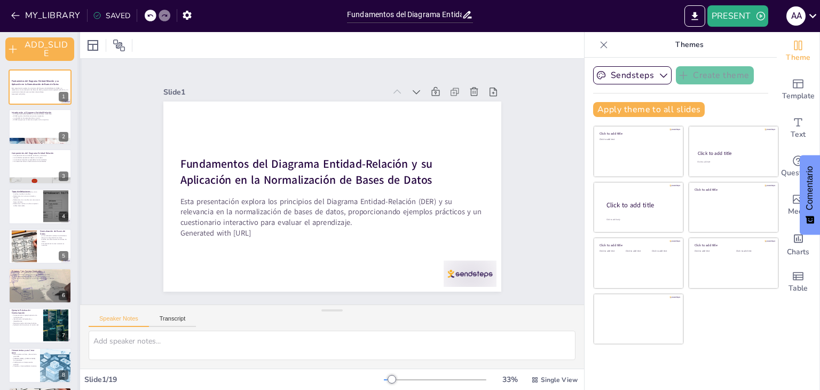
checkbox input "true"
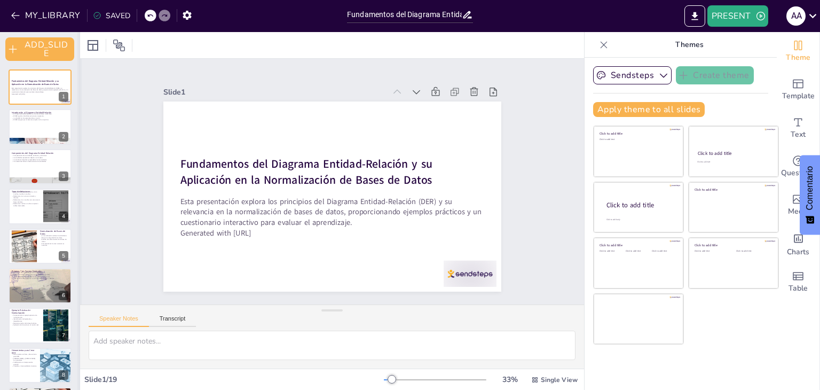
checkbox input "true"
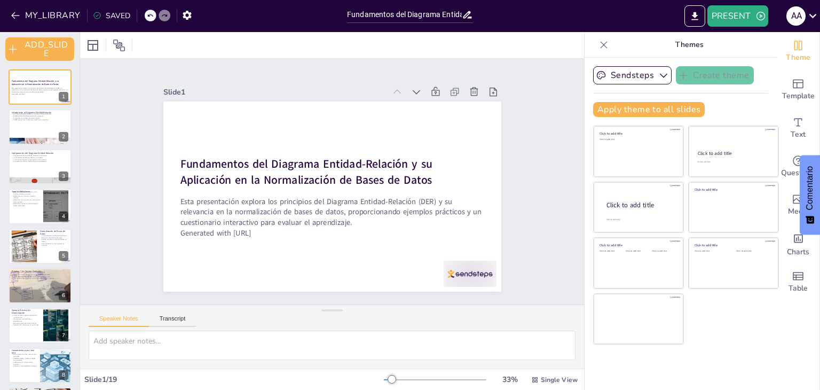
checkbox input "true"
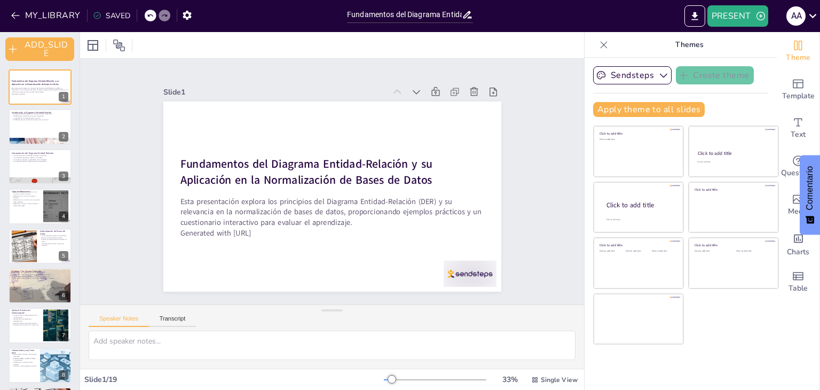
checkbox input "true"
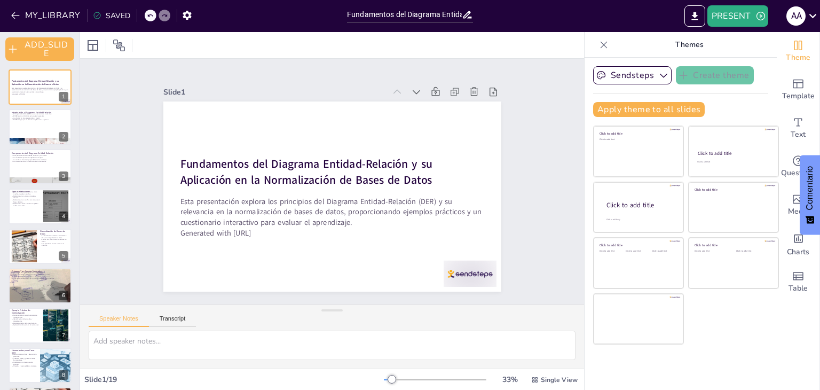
click at [111, 12] on div "SAVED" at bounding box center [111, 16] width 37 height 10
click at [95, 12] on icon at bounding box center [96, 15] width 7 height 7
click at [75, 13] on button "MY_LIBRARY" at bounding box center [46, 15] width 77 height 17
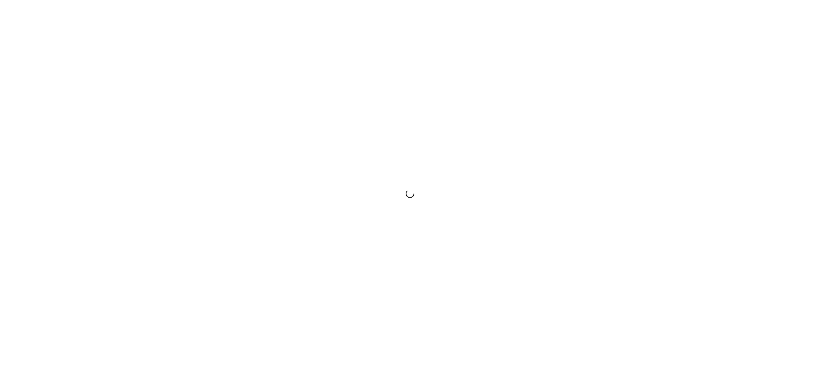
click at [790, 260] on div at bounding box center [410, 195] width 820 height 390
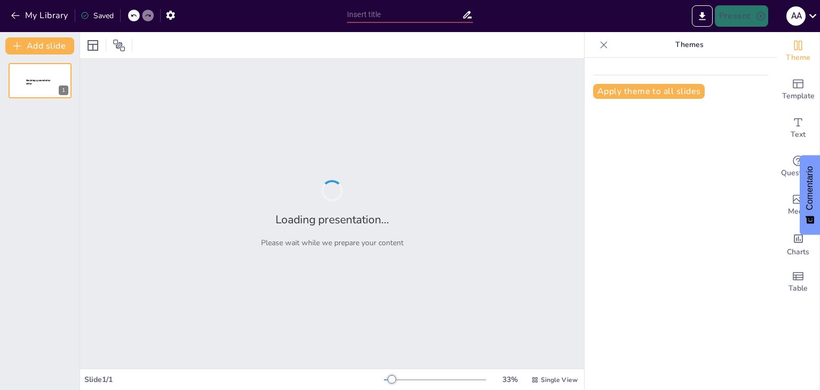
type input "Fundamentos del Diagrama Entidad-Relación y su Aplicación en la Normalización d…"
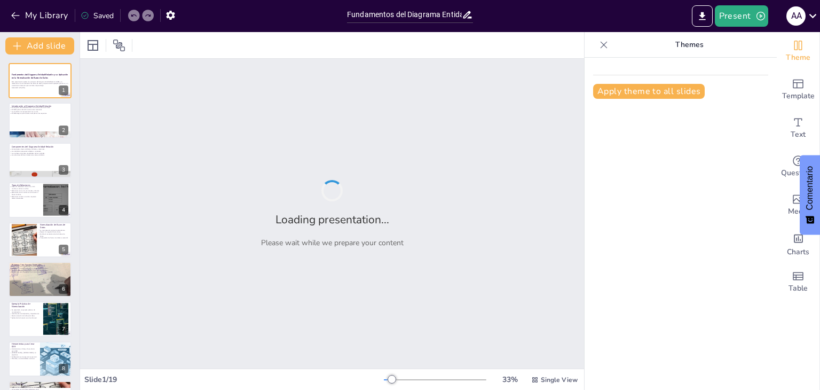
checkbox input "true"
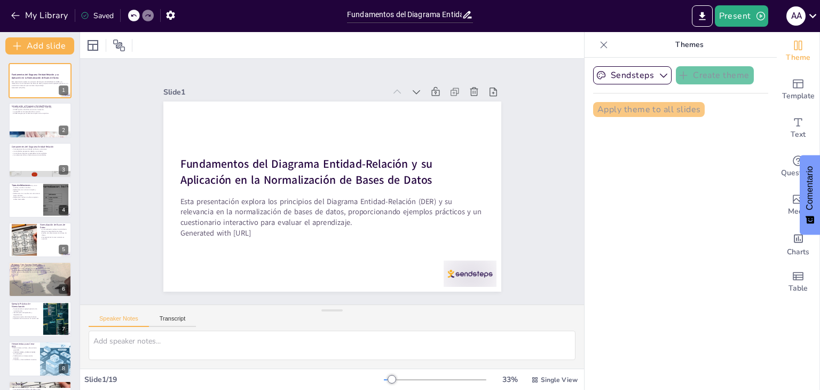
checkbox input "true"
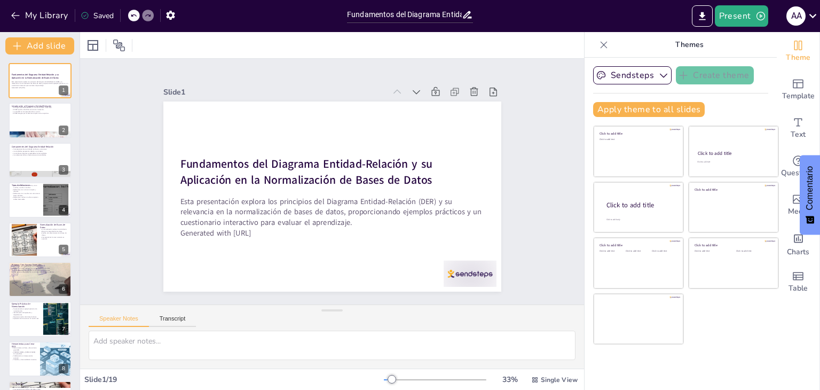
checkbox input "true"
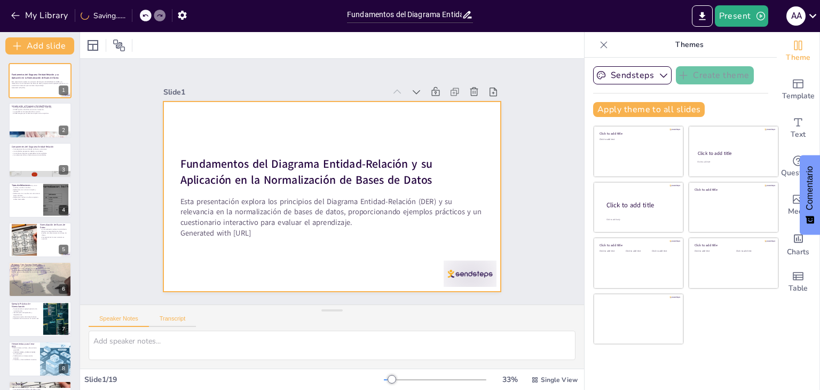
checkbox input "true"
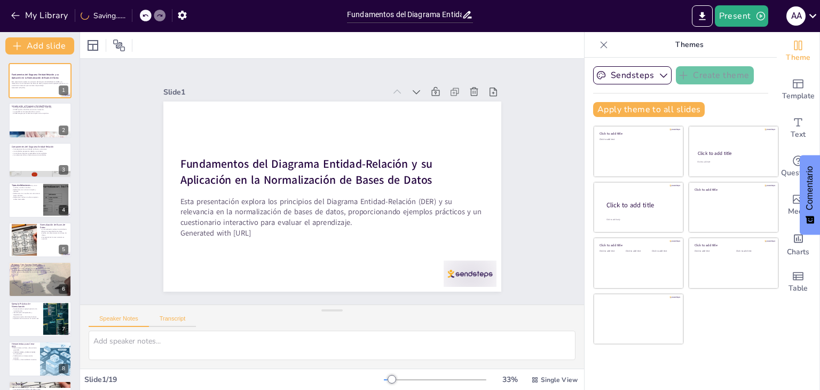
click at [175, 318] on button "Transcript" at bounding box center [173, 321] width 48 height 12
click at [531, 321] on button "Google US English (en-US)" at bounding box center [496, 319] width 107 height 17
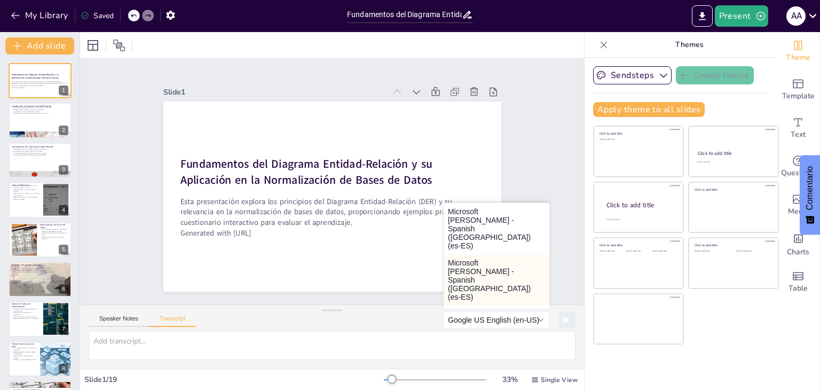
click at [487, 260] on button "Microsoft Laura - Spanish (Spain) (es-ES)" at bounding box center [497, 279] width 106 height 51
checkbox input "true"
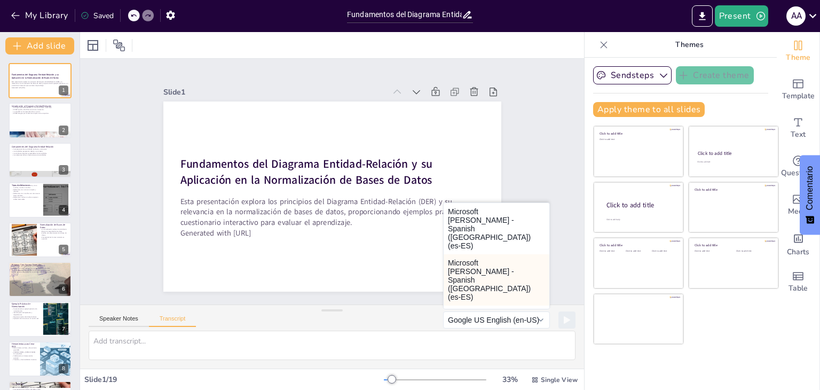
checkbox input "true"
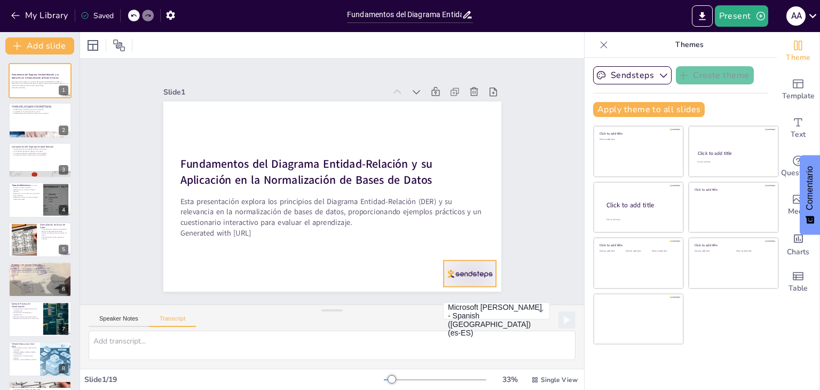
checkbox input "true"
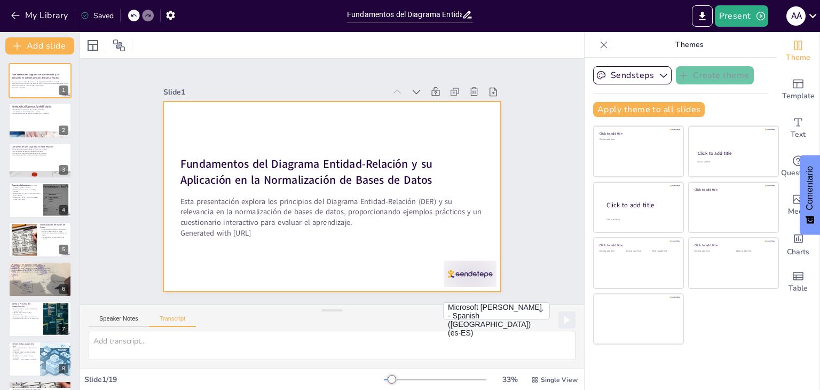
checkbox input "true"
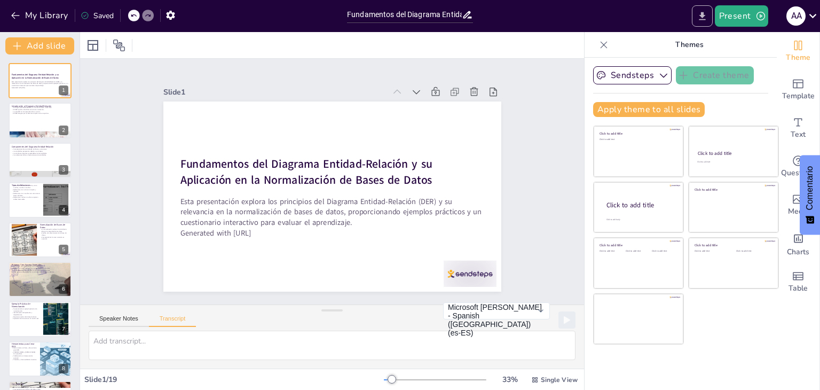
click at [708, 15] on div "My Library Saved Fundamentos del Diagrama Entidad-Relación y su Aplicación en l…" at bounding box center [410, 195] width 820 height 390
click at [708, 15] on icon "Export to PowerPoint" at bounding box center [702, 16] width 11 height 11
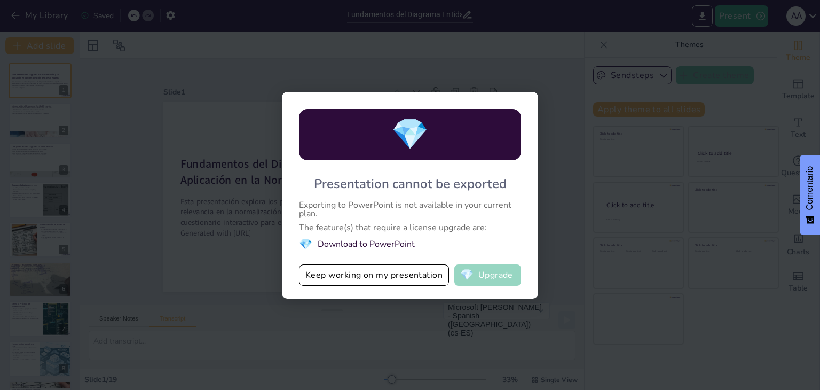
click at [494, 276] on button "💎 Upgrade" at bounding box center [487, 274] width 67 height 21
checkbox input "true"
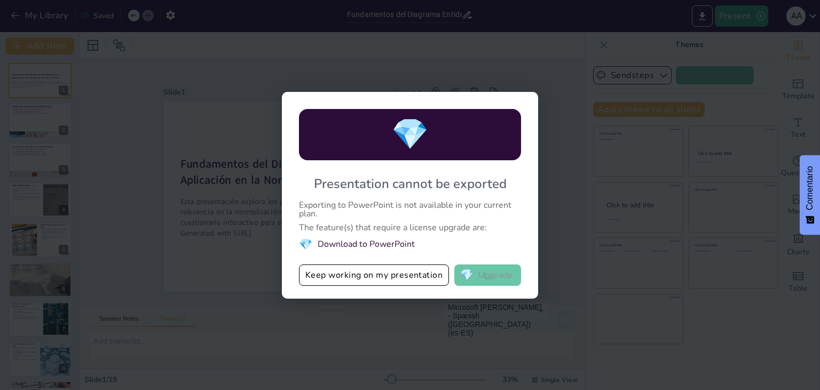
checkbox input "true"
